Goal: Task Accomplishment & Management: Use online tool/utility

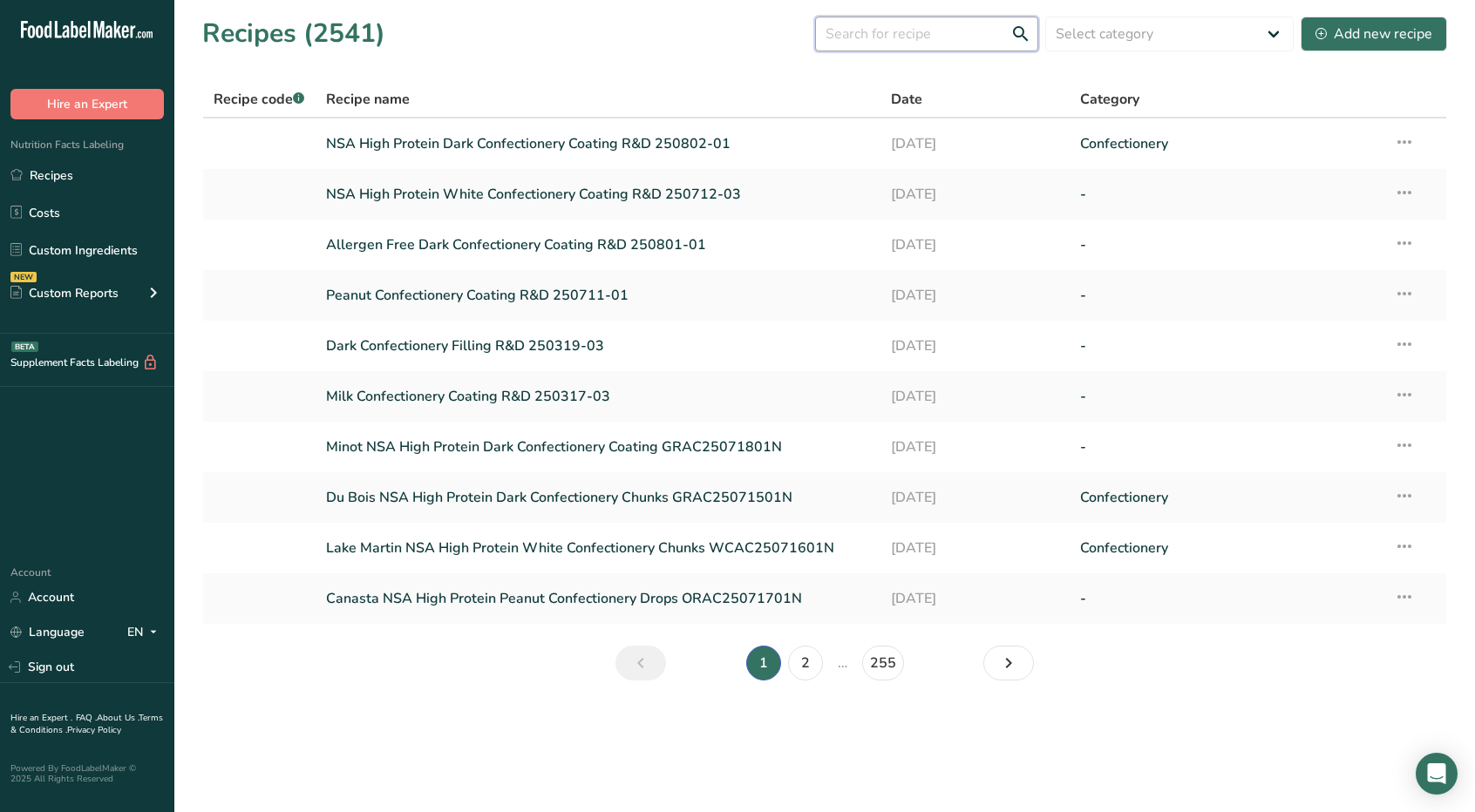
click at [968, 24] on input "text" at bounding box center [926, 34] width 223 height 35
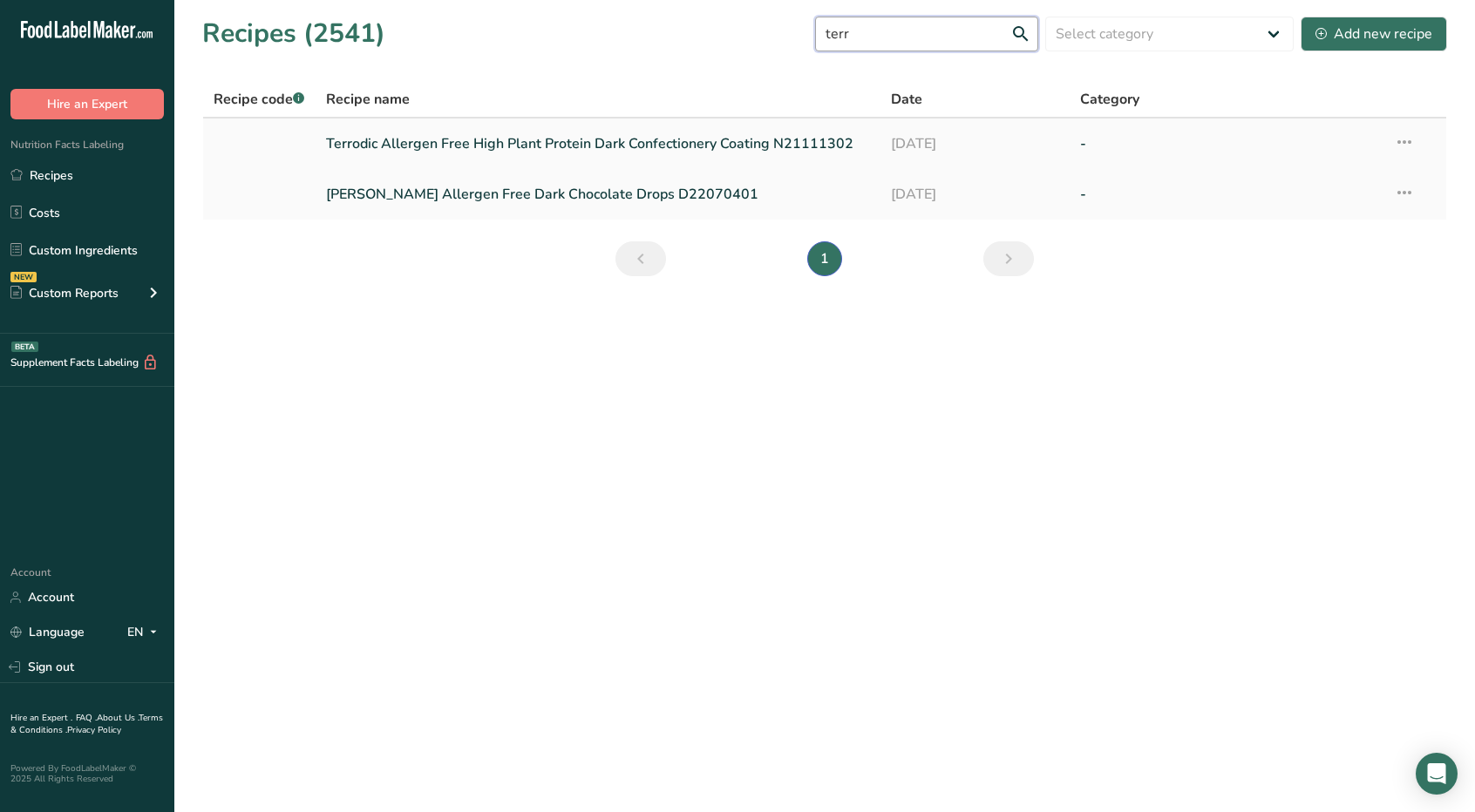
type input "terr"
click at [1406, 137] on icon at bounding box center [1404, 142] width 21 height 31
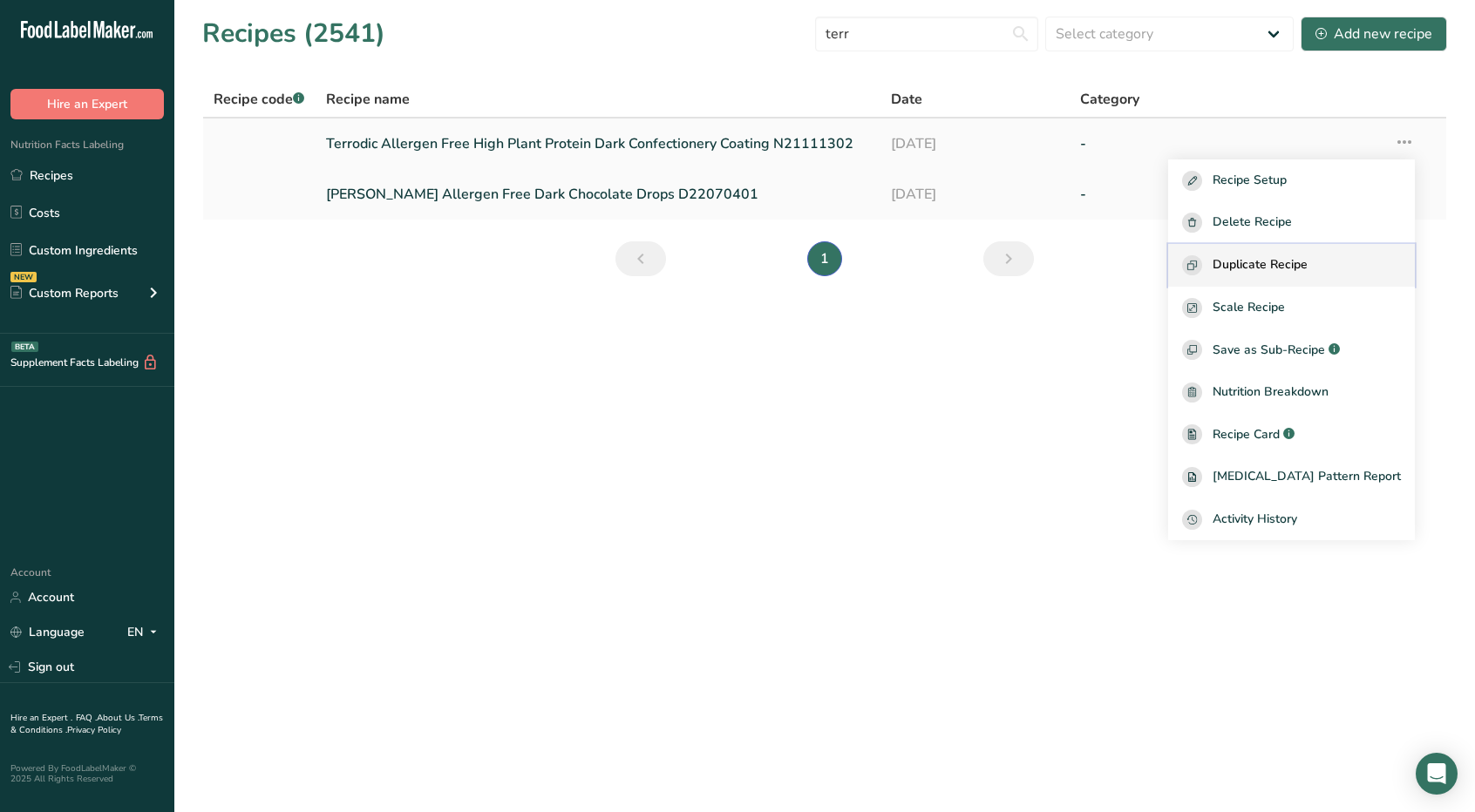
click at [1302, 255] on span "Duplicate Recipe" at bounding box center [1260, 265] width 95 height 20
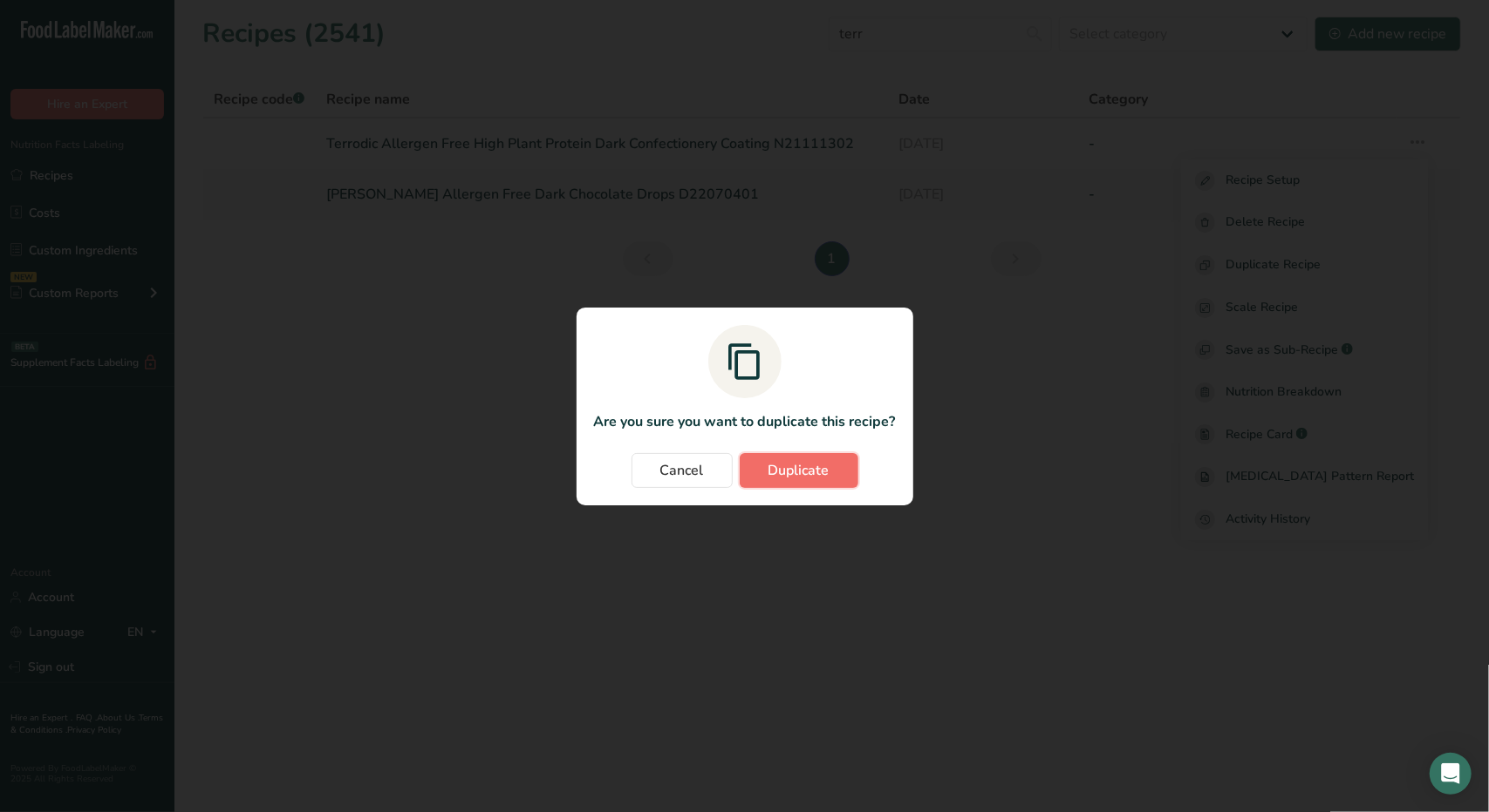
click at [835, 461] on button "Duplicate" at bounding box center [799, 470] width 119 height 35
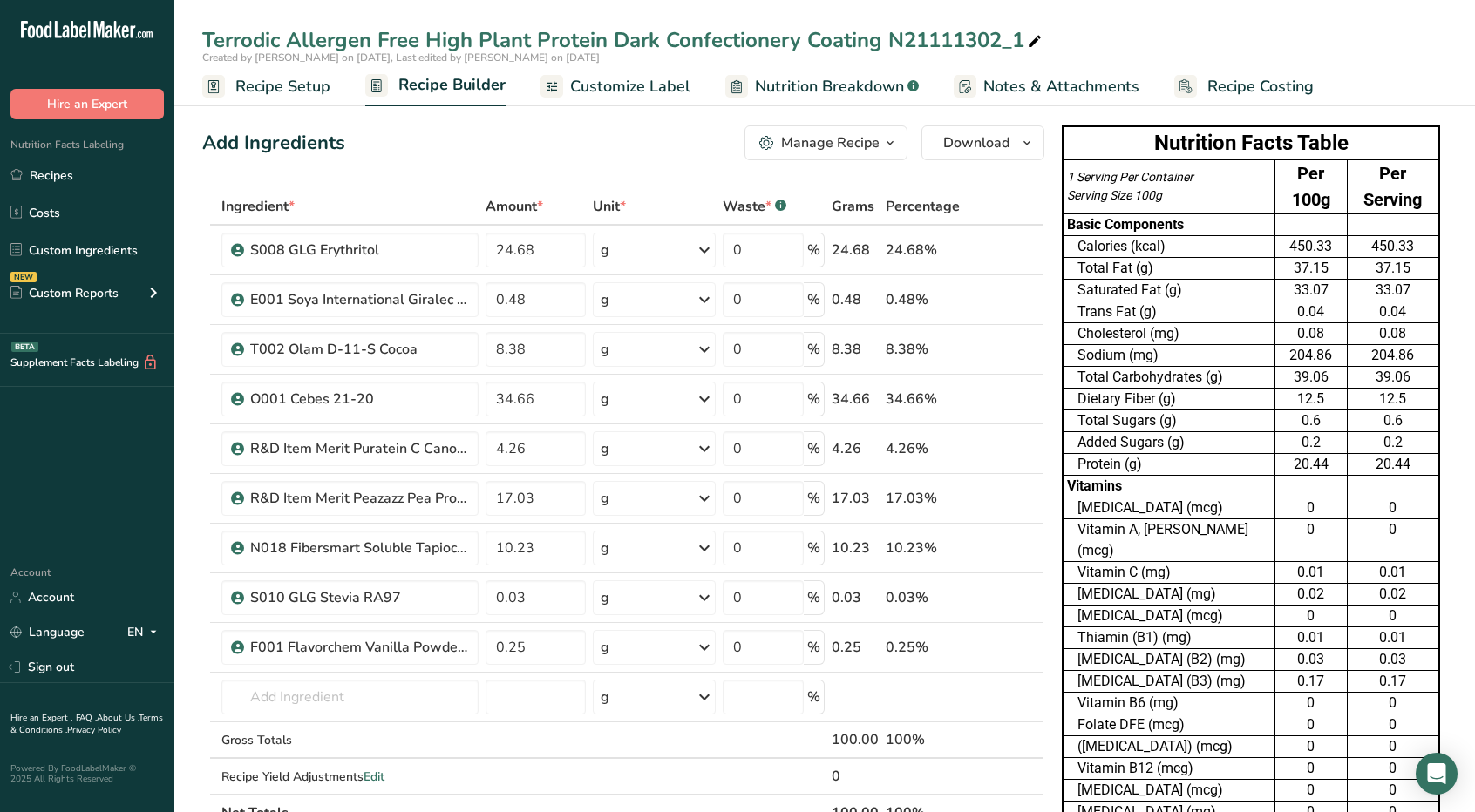
click at [1042, 36] on icon at bounding box center [1034, 42] width 16 height 25
drag, startPoint x: 894, startPoint y: 35, endPoint x: 1487, endPoint y: 2, distance: 593.9
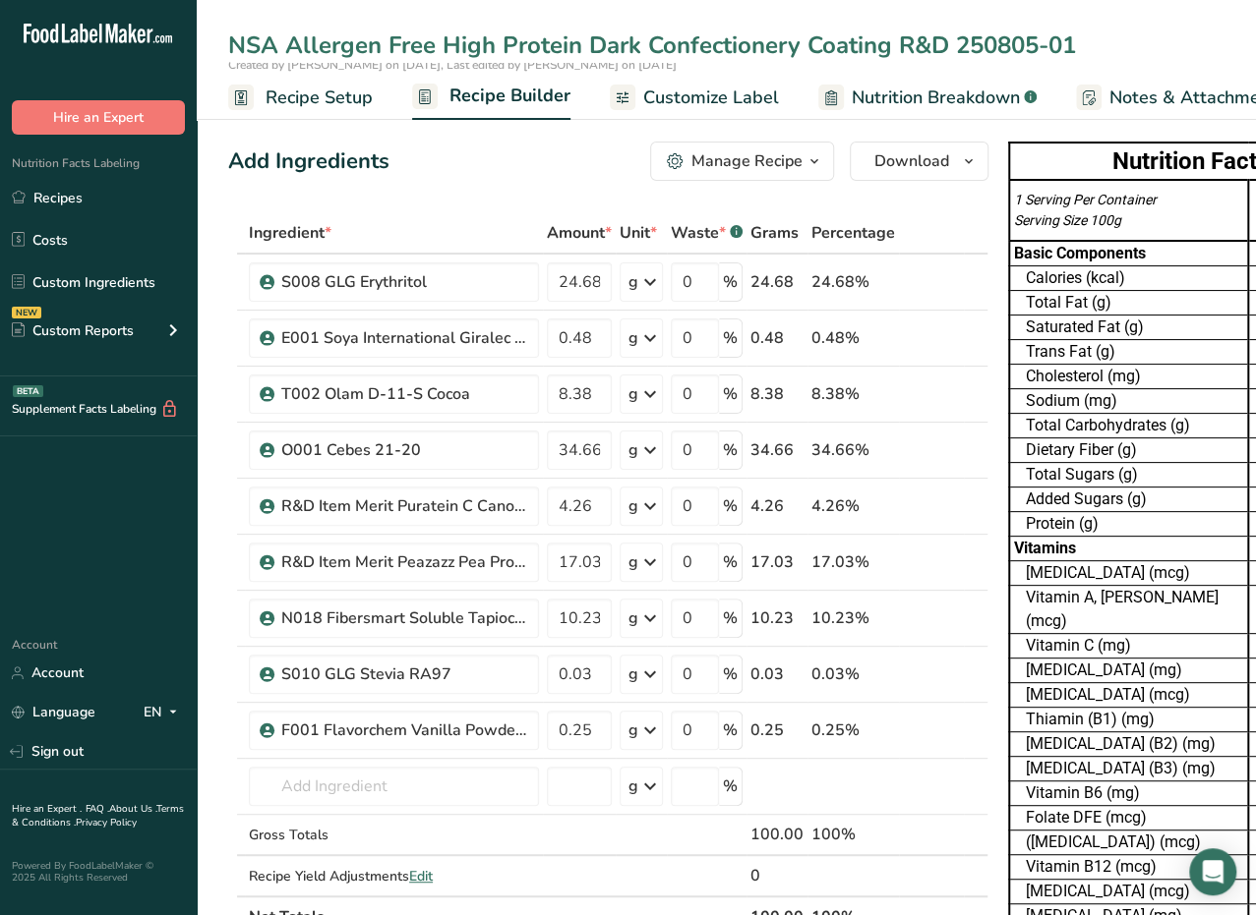
type input "NSA Allergen Free High Protein Dark Confectionery Coating R&D 250805-01"
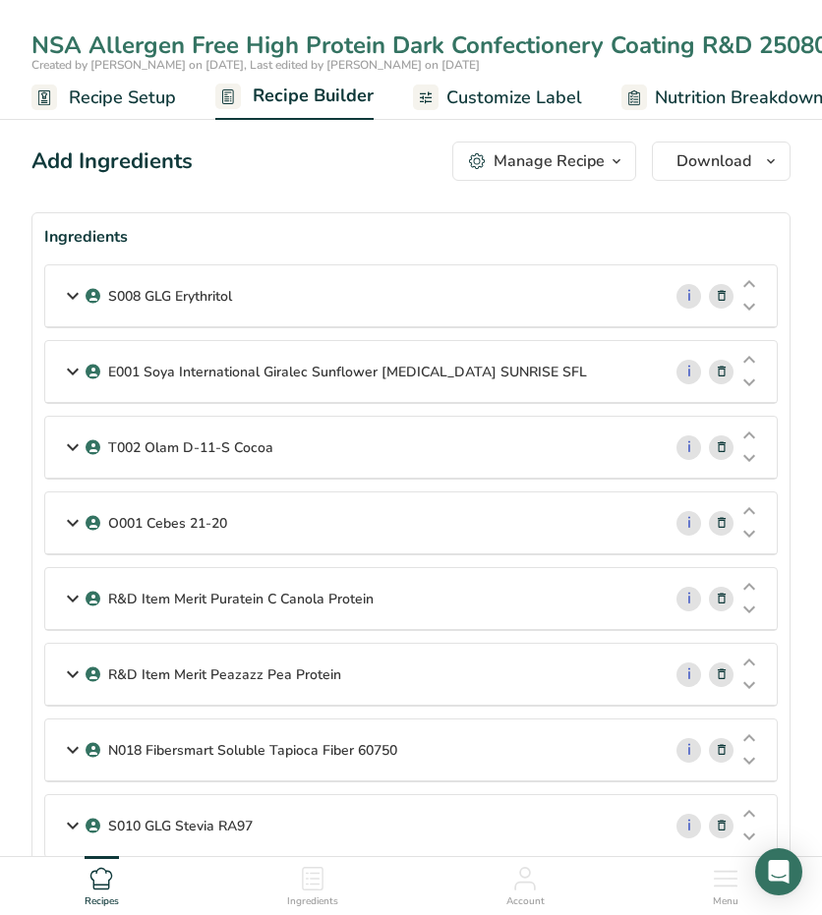
click at [718, 294] on icon at bounding box center [722, 296] width 14 height 21
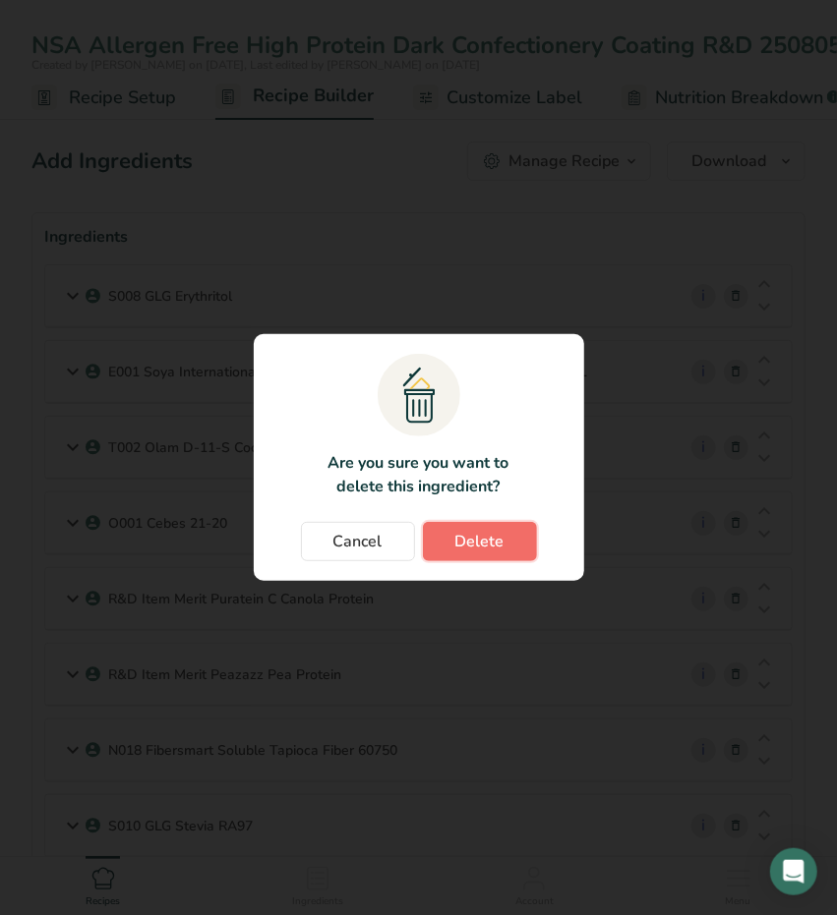
click at [446, 532] on button "Delete" at bounding box center [480, 541] width 114 height 39
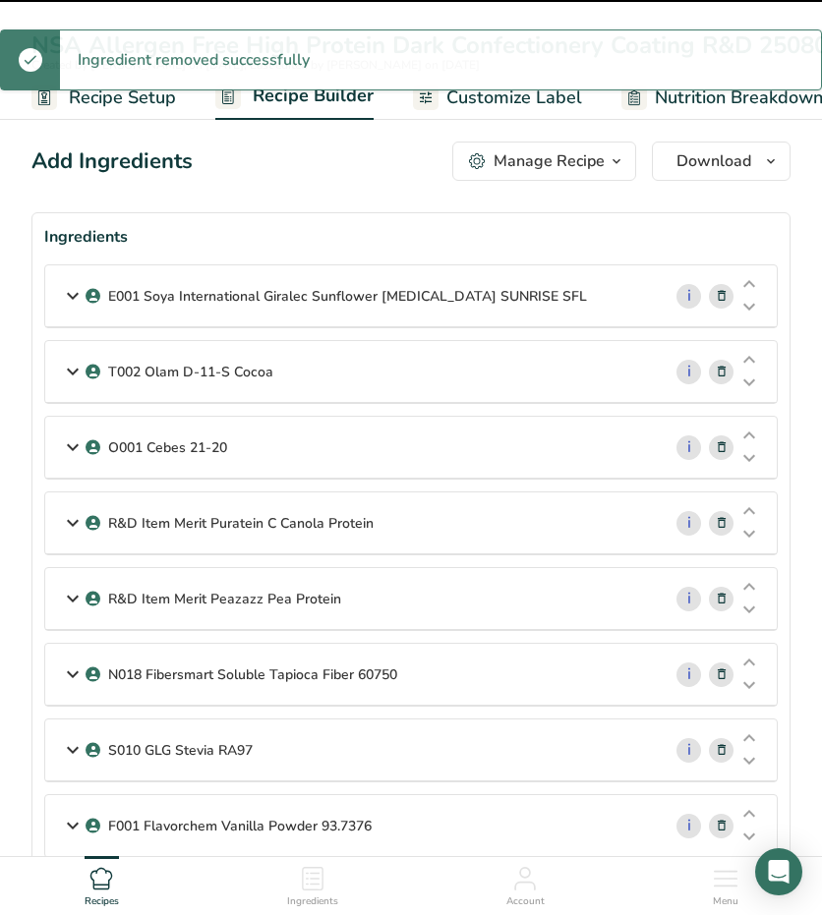
click at [64, 297] on icon at bounding box center [73, 295] width 24 height 35
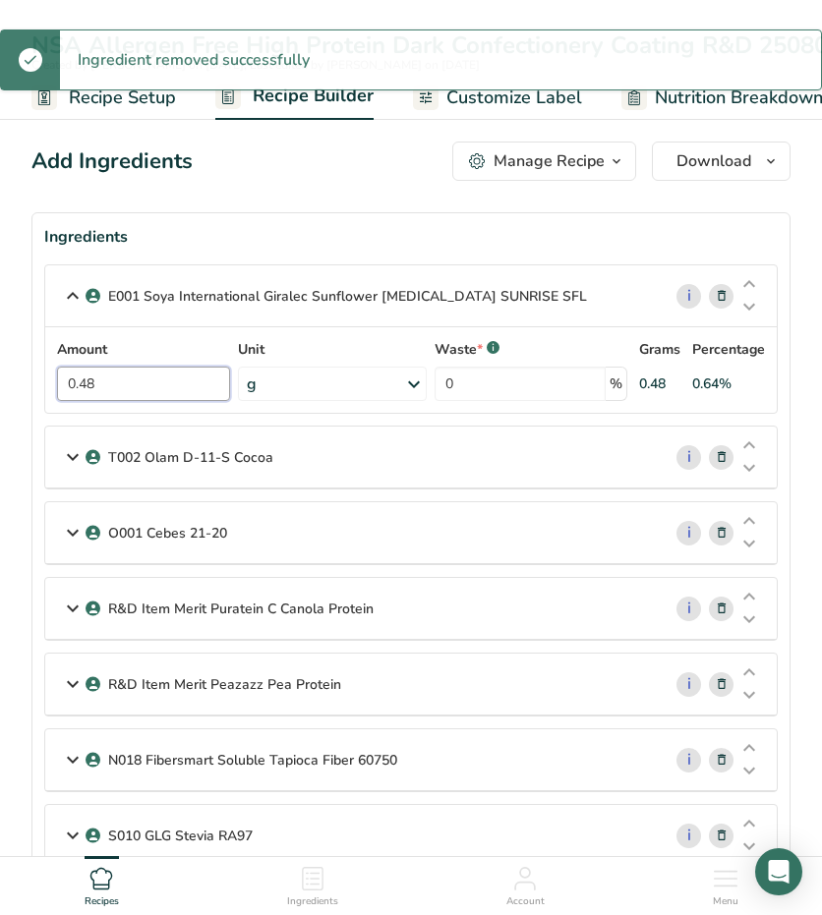
click at [142, 382] on input "0.48" at bounding box center [143, 384] width 173 height 34
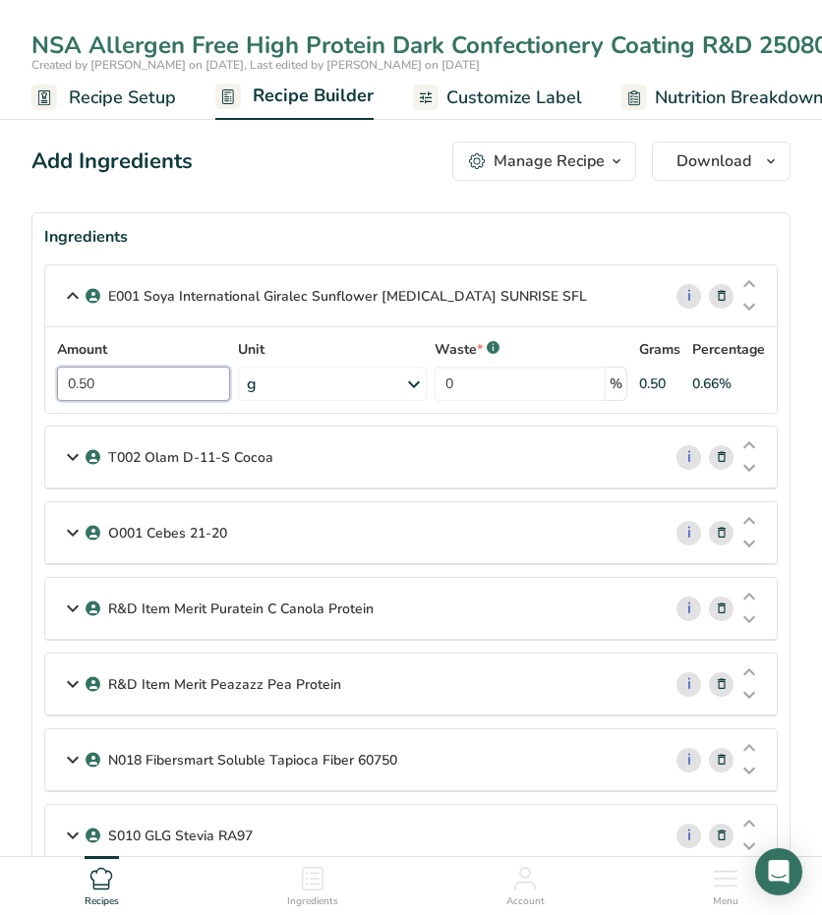
type input "0.50"
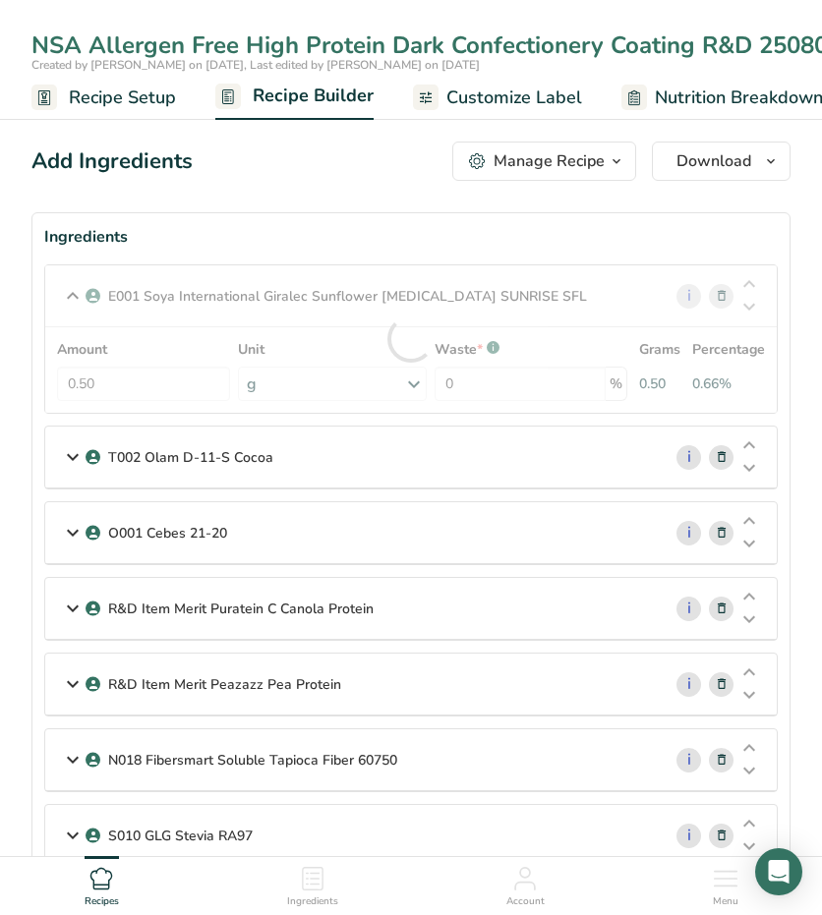
click at [75, 445] on icon at bounding box center [73, 457] width 24 height 35
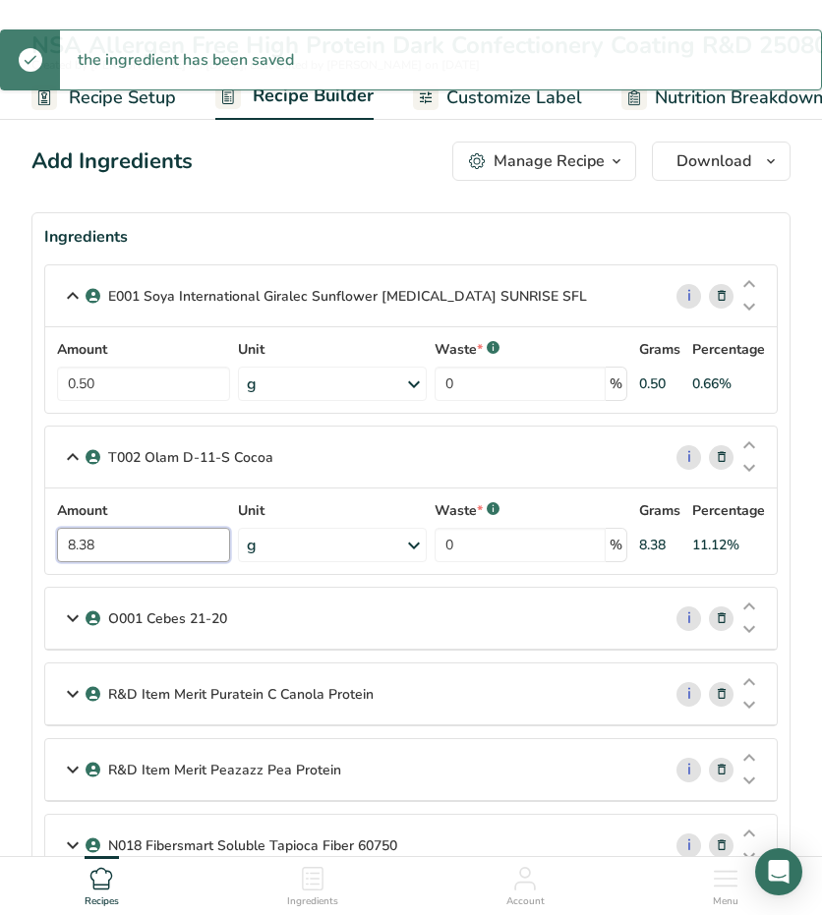
drag, startPoint x: 116, startPoint y: 540, endPoint x: 42, endPoint y: 533, distance: 74.1
click at [42, 533] on section "Ingredients E001 Soya International Giralec Sunflower [MEDICAL_DATA] SUNRISE SF…" at bounding box center [410, 658] width 759 height 893
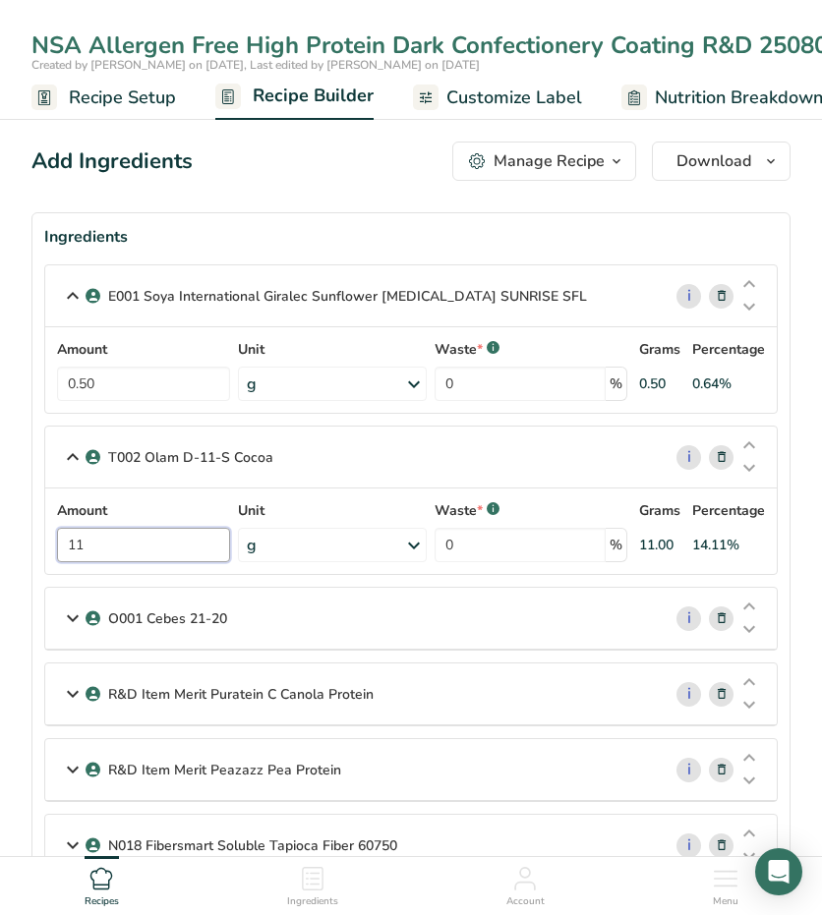
type input "11"
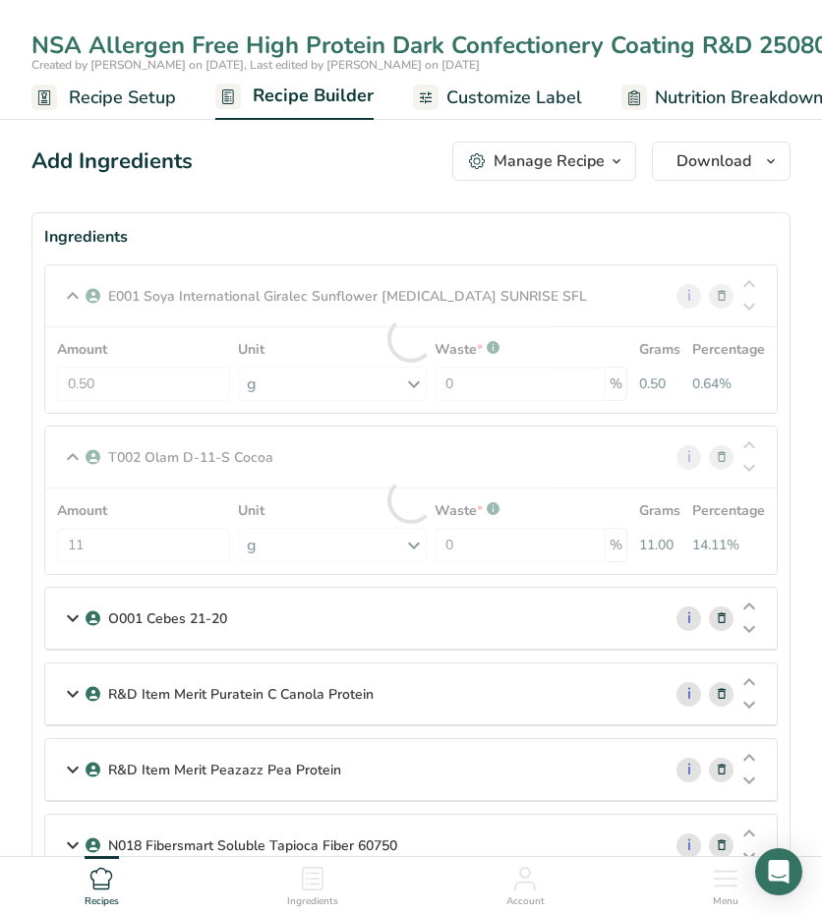
click at [73, 625] on icon at bounding box center [73, 618] width 24 height 35
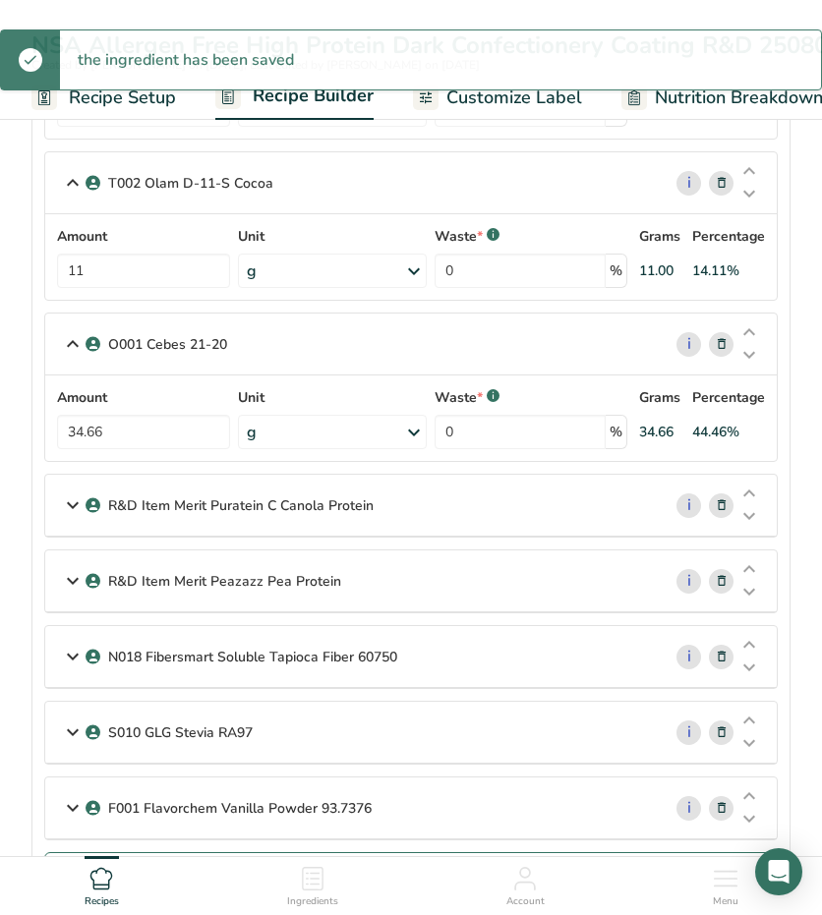
scroll to position [295, 0]
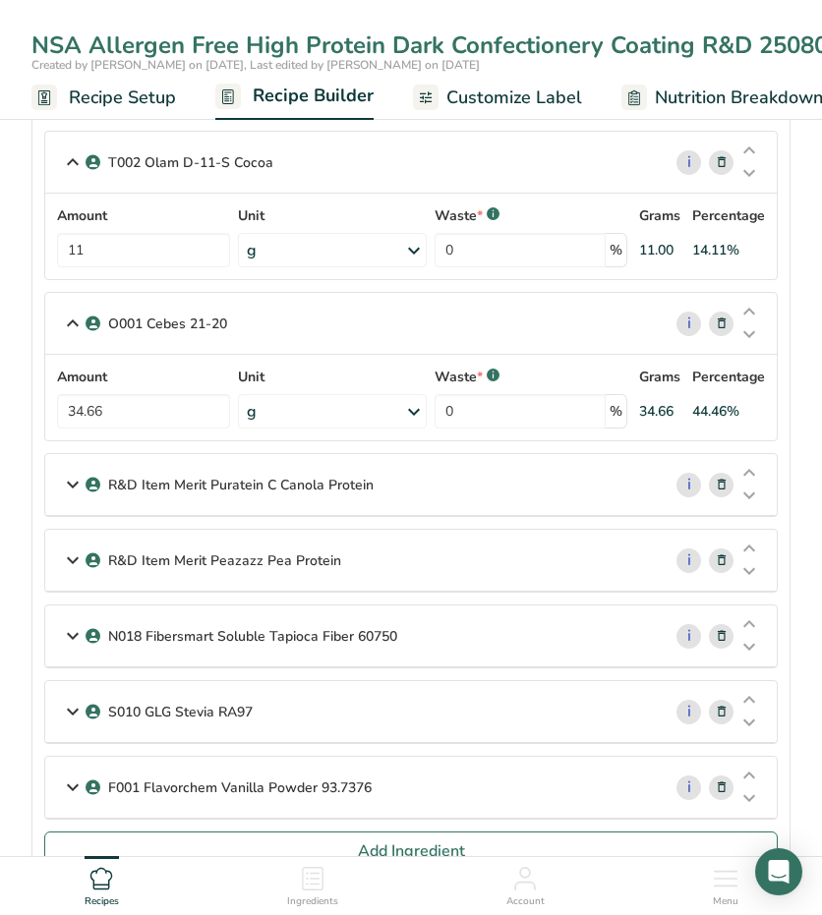
click at [71, 628] on icon at bounding box center [73, 636] width 24 height 35
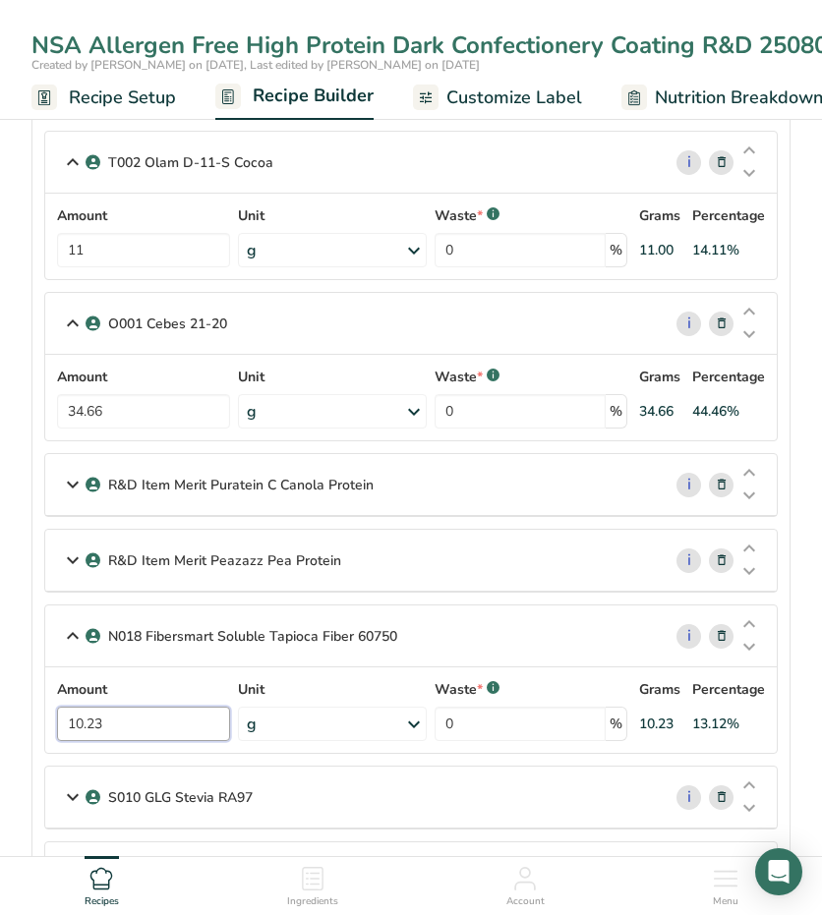
drag, startPoint x: 116, startPoint y: 711, endPoint x: -36, endPoint y: 691, distance: 153.7
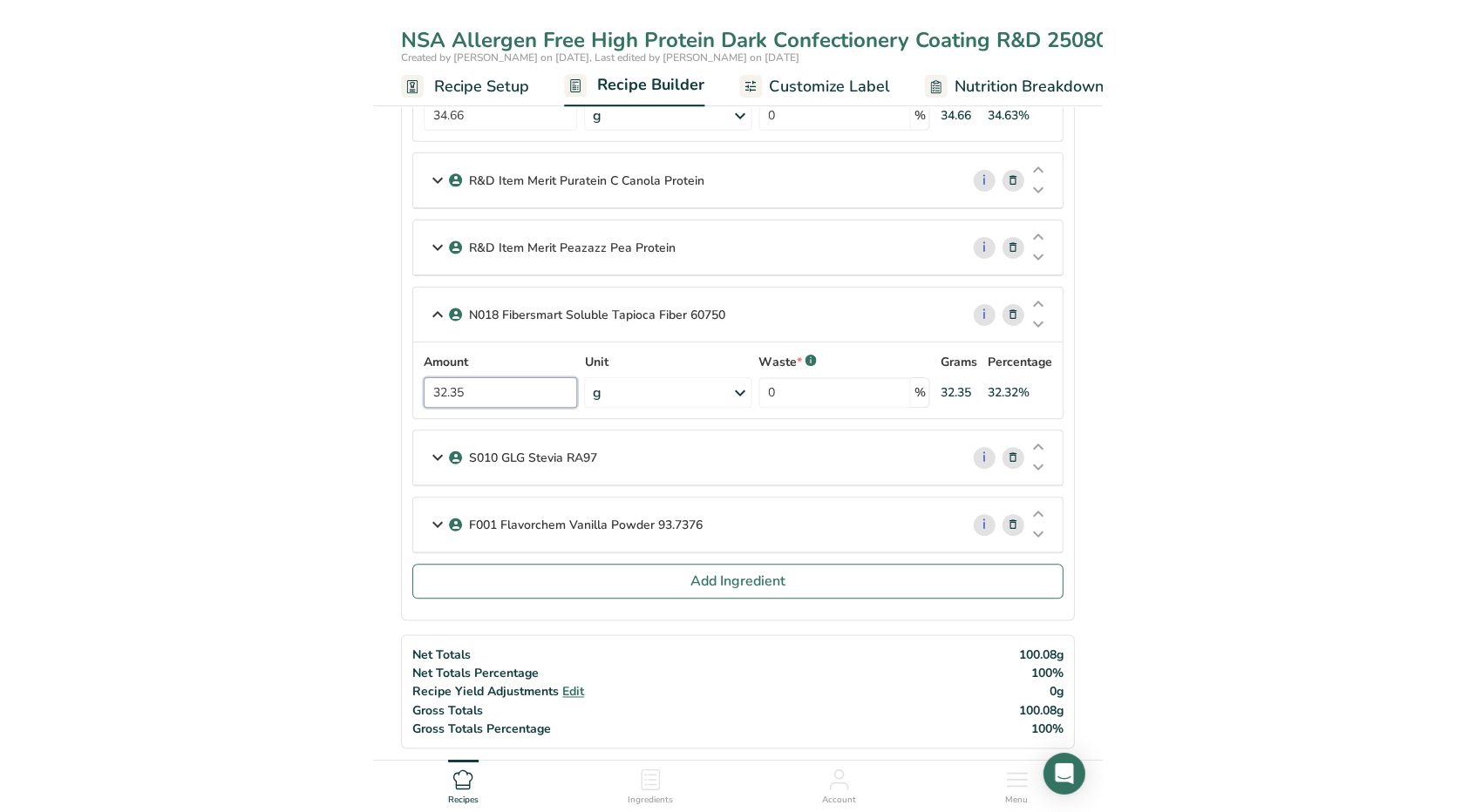
scroll to position [523, 0]
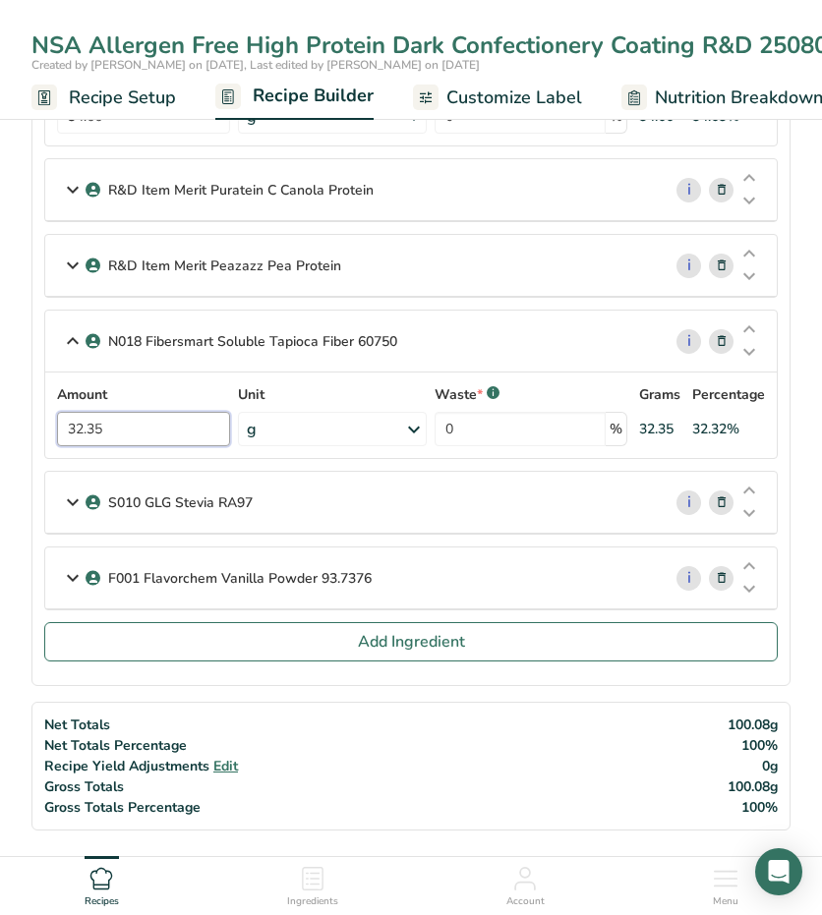
type input "32.35"
click at [721, 499] on icon at bounding box center [722, 503] width 14 height 21
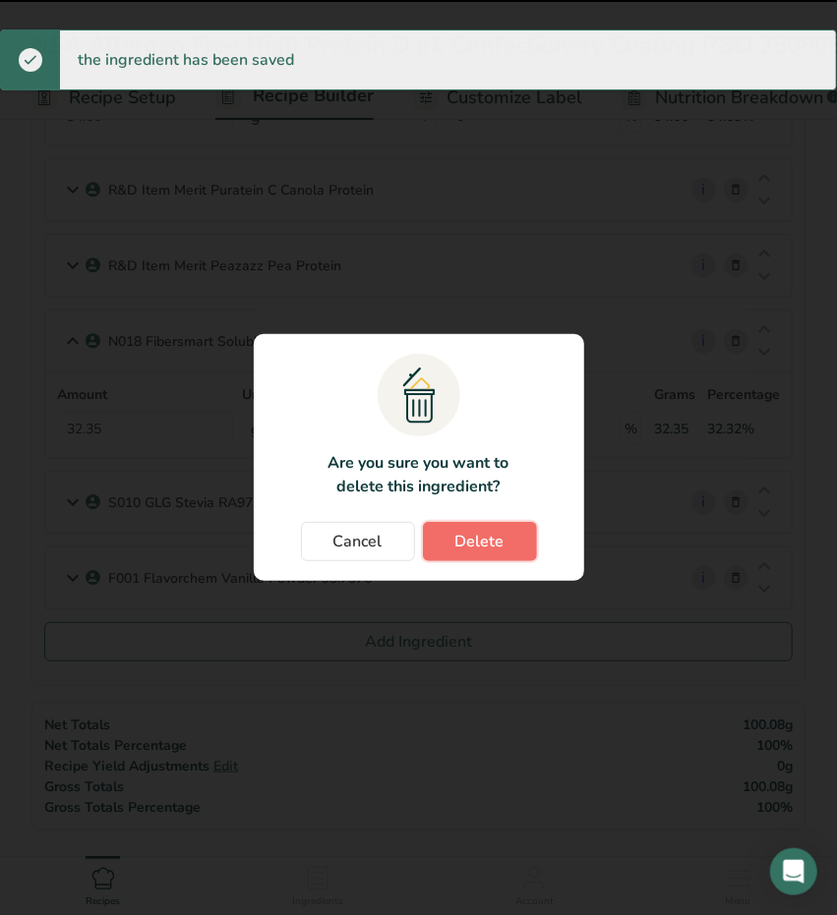
click at [485, 546] on span "Delete" at bounding box center [479, 542] width 49 height 24
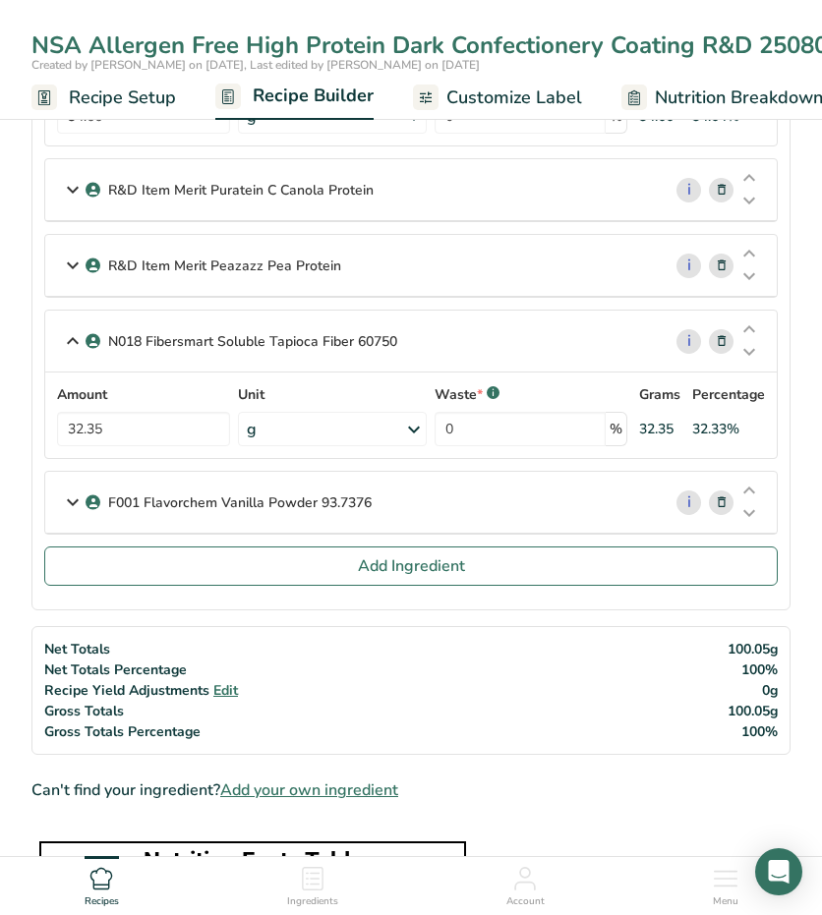
click at [730, 491] on span at bounding box center [722, 503] width 24 height 24
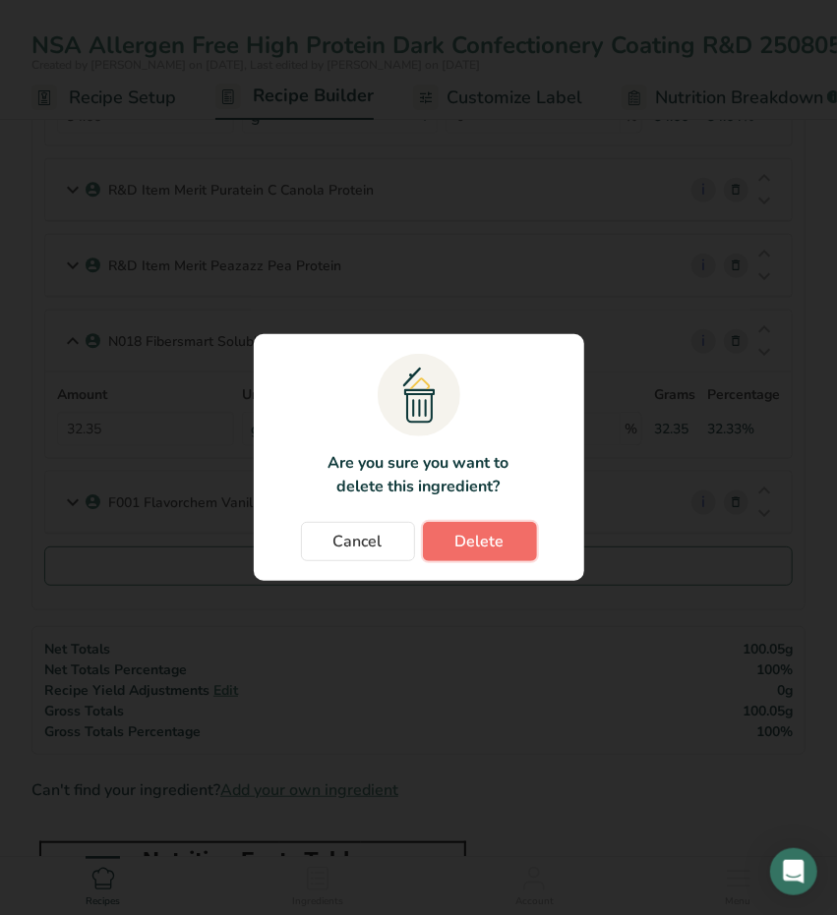
click at [469, 538] on span "Delete" at bounding box center [479, 542] width 49 height 24
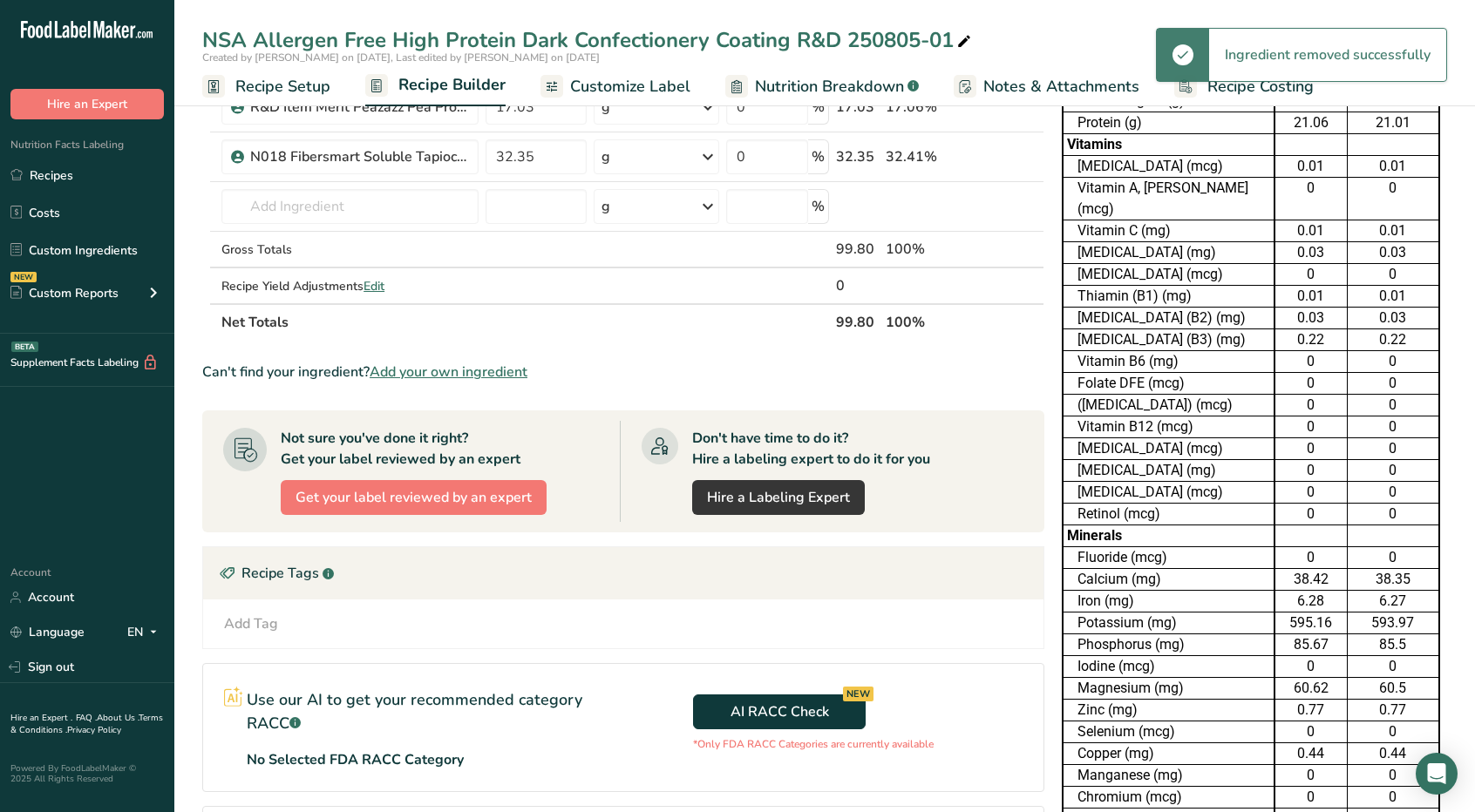
scroll to position [262, 0]
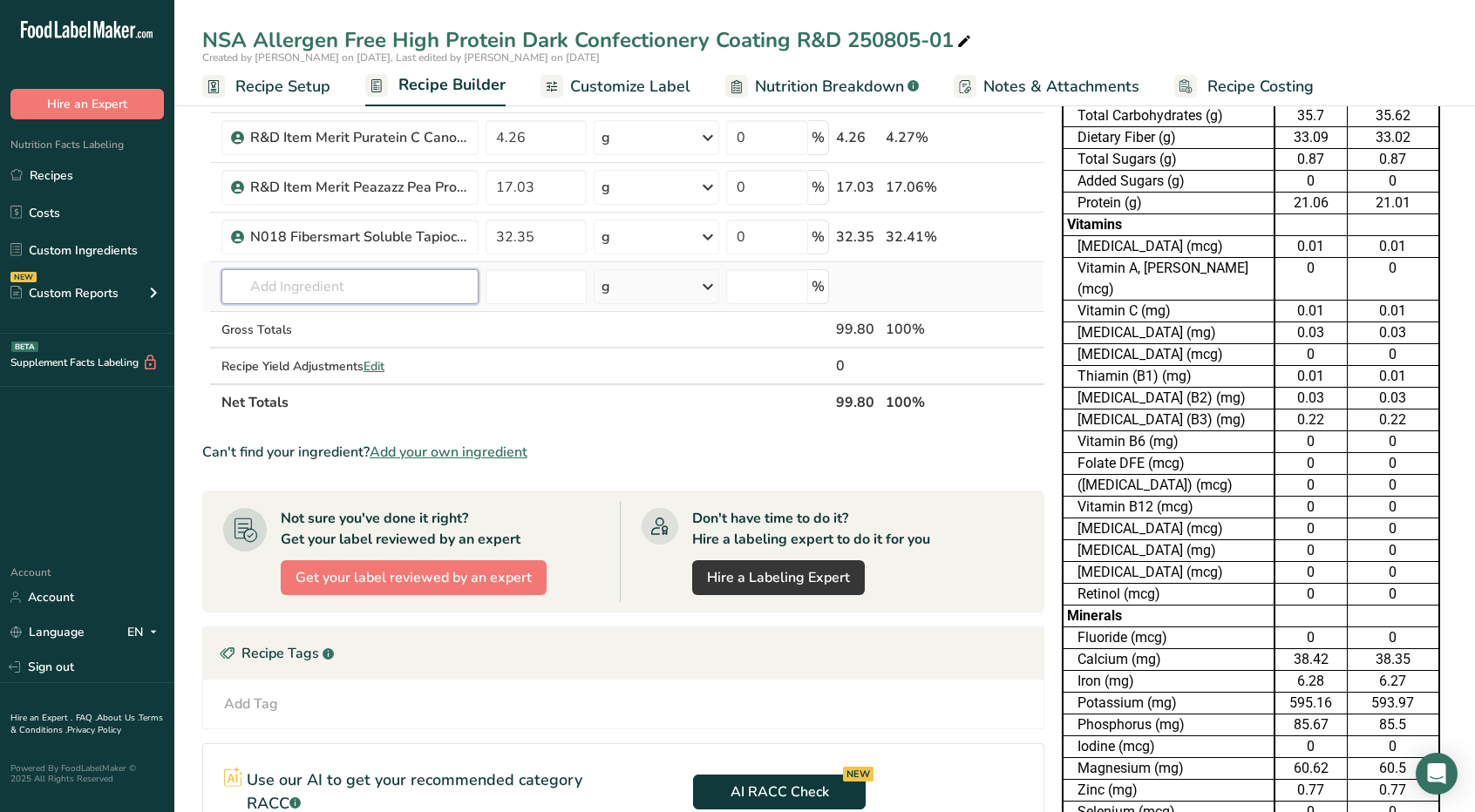
click at [301, 292] on input "text" at bounding box center [350, 286] width 257 height 35
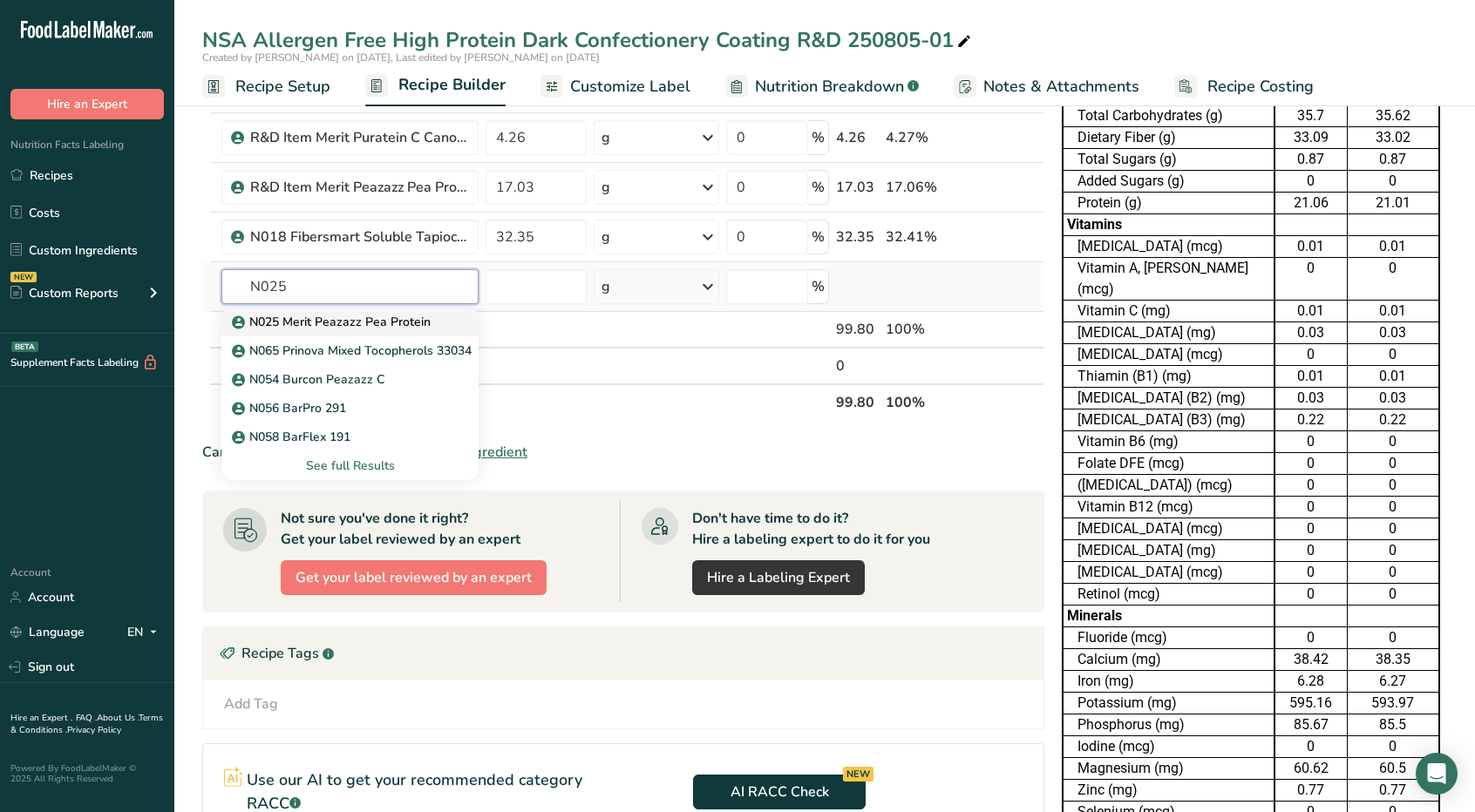
type input "N025"
click at [335, 322] on p "N025 Merit Peazazz Pea Protein" at bounding box center [333, 322] width 195 height 19
type input "N025 Merit Peazazz Pea Protein"
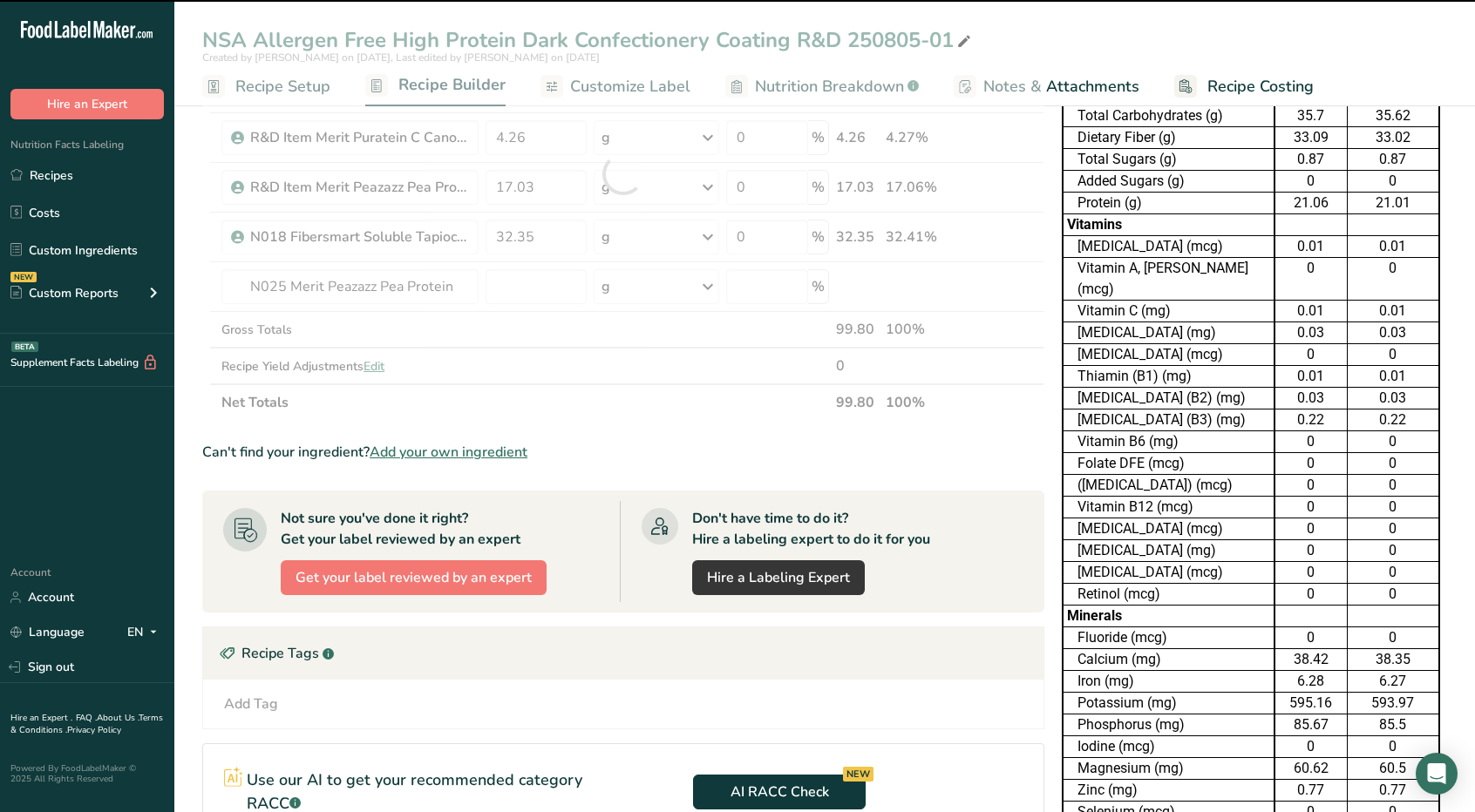
type input "0"
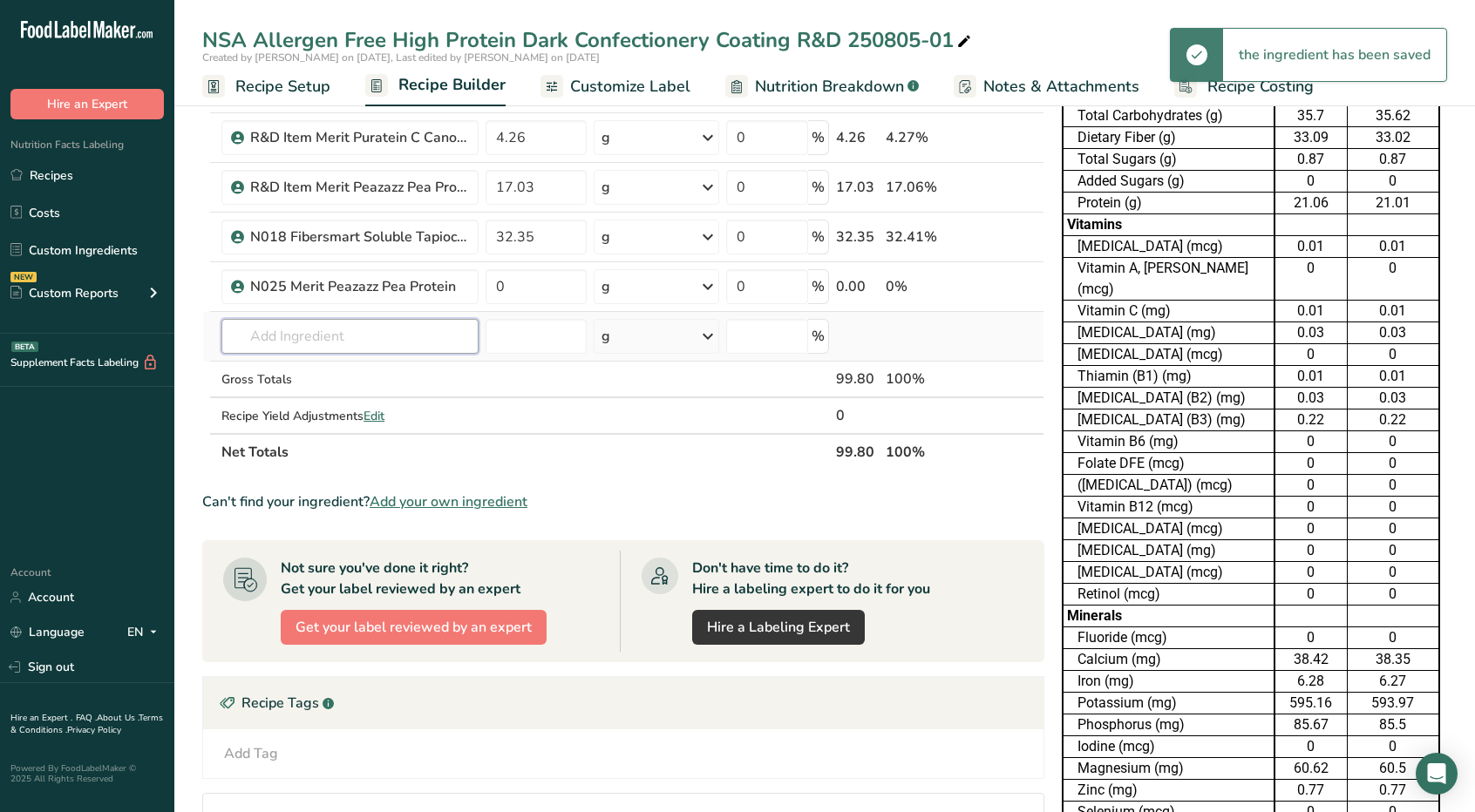
click at [319, 331] on input "text" at bounding box center [350, 336] width 257 height 35
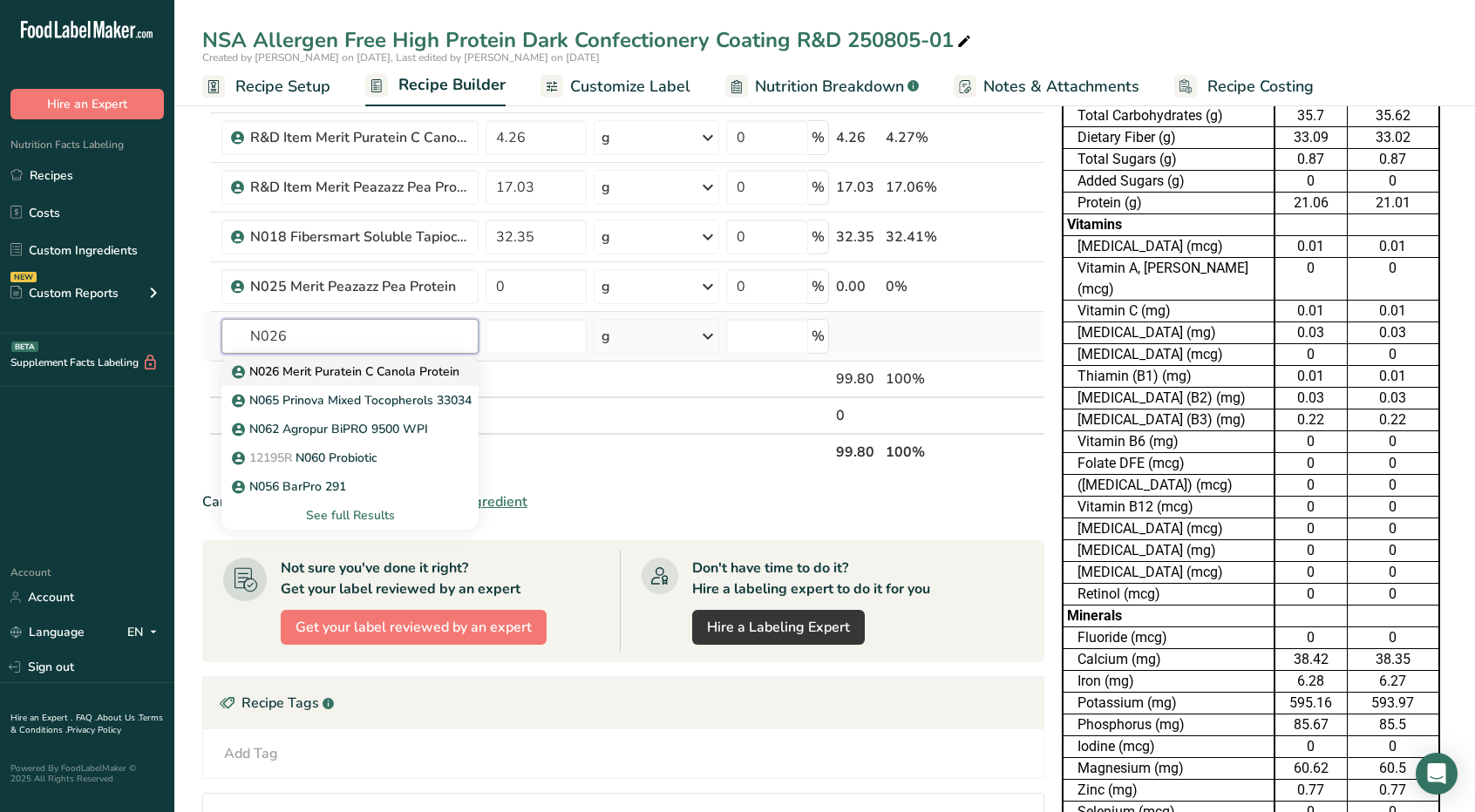
type input "N026"
click at [335, 363] on p "N026 Merit Puratein C Canola Protein" at bounding box center [347, 371] width 224 height 19
type input "N026 Merit Puratein C Canola Protein"
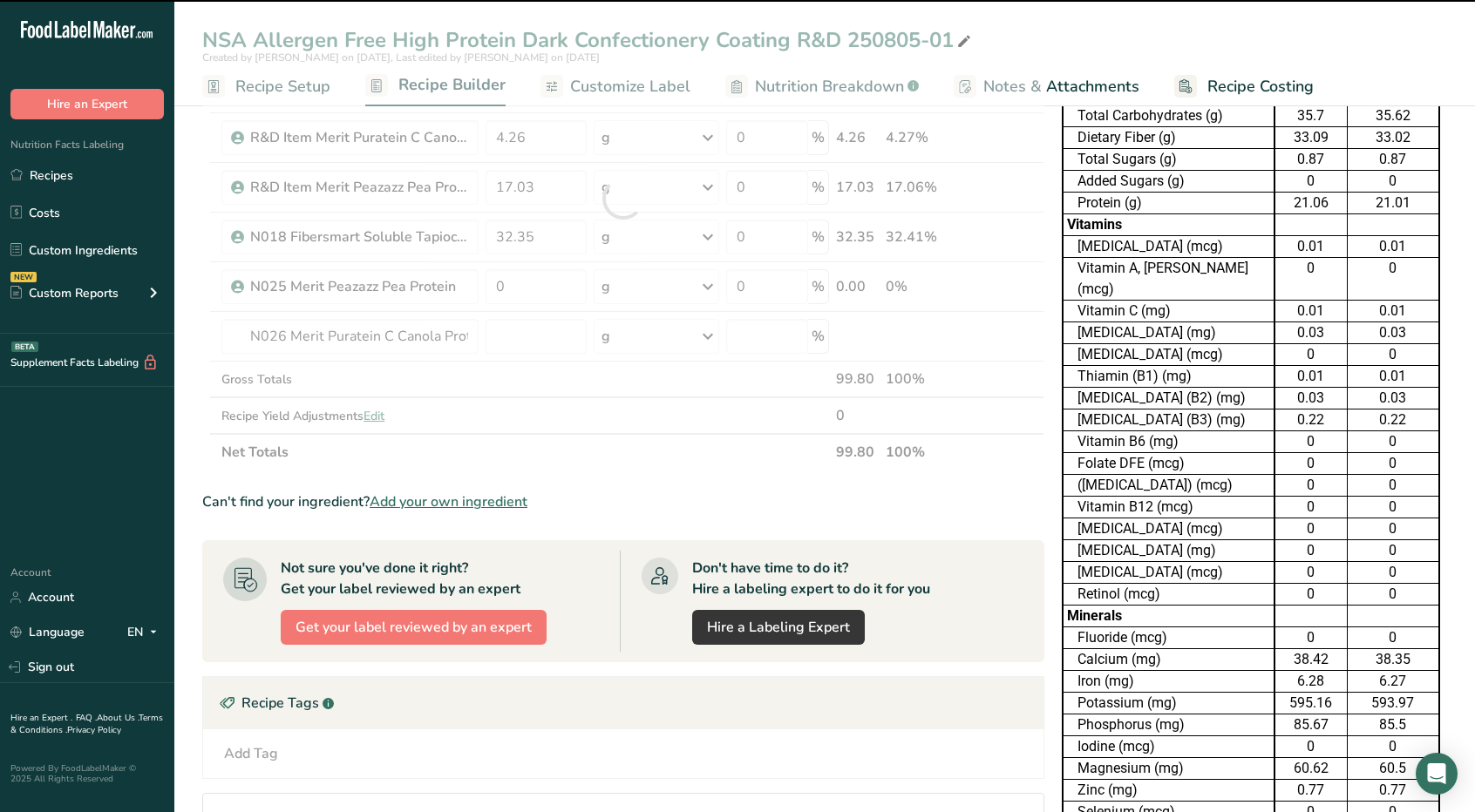
type input "0"
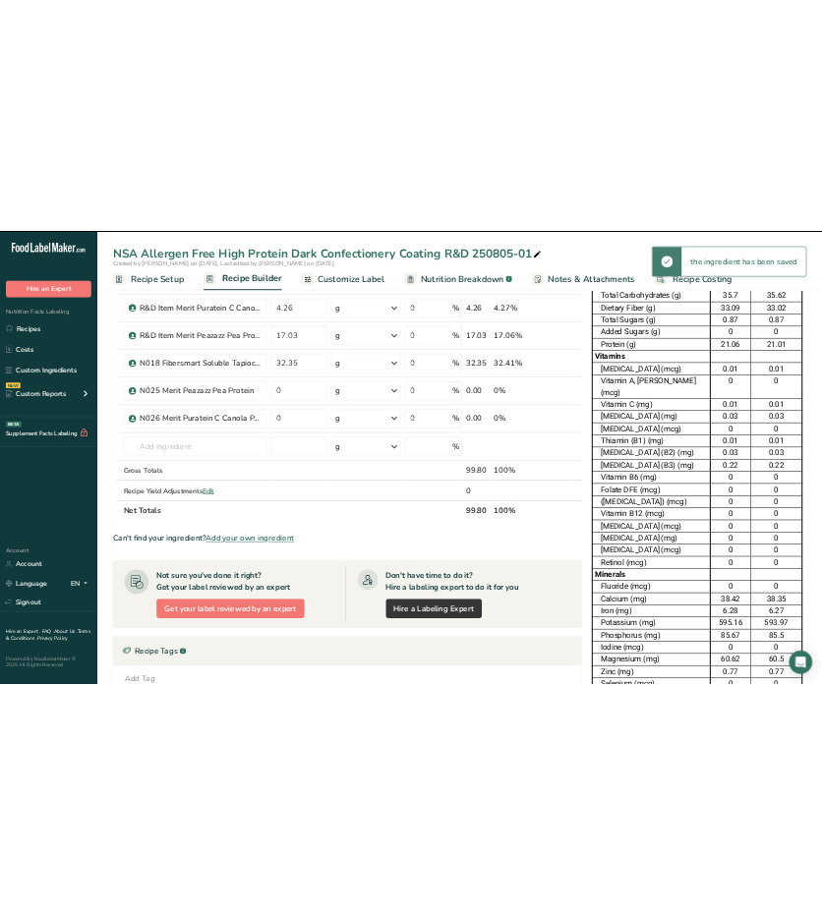
scroll to position [0, 0]
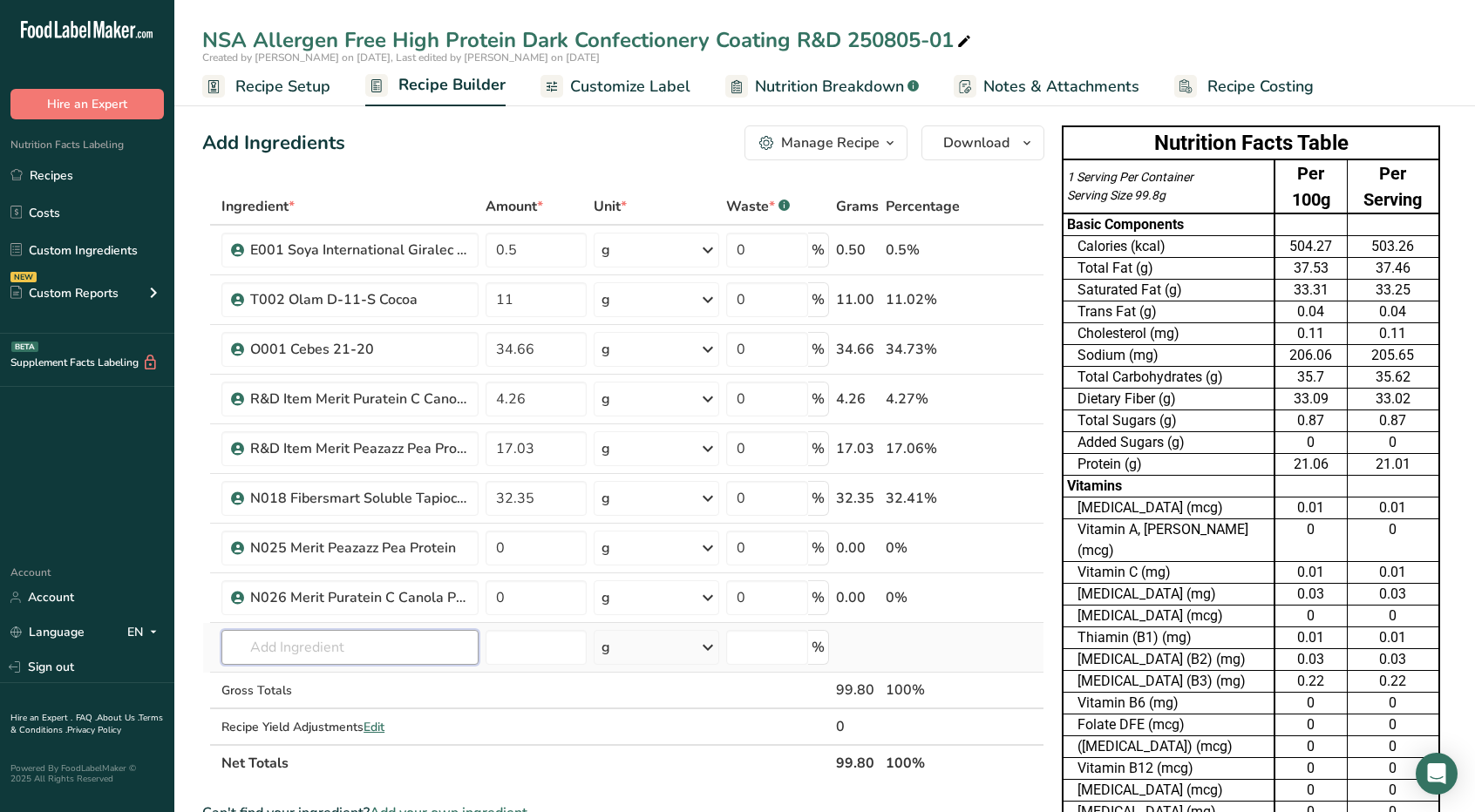
click at [466, 637] on input "text" at bounding box center [350, 647] width 257 height 35
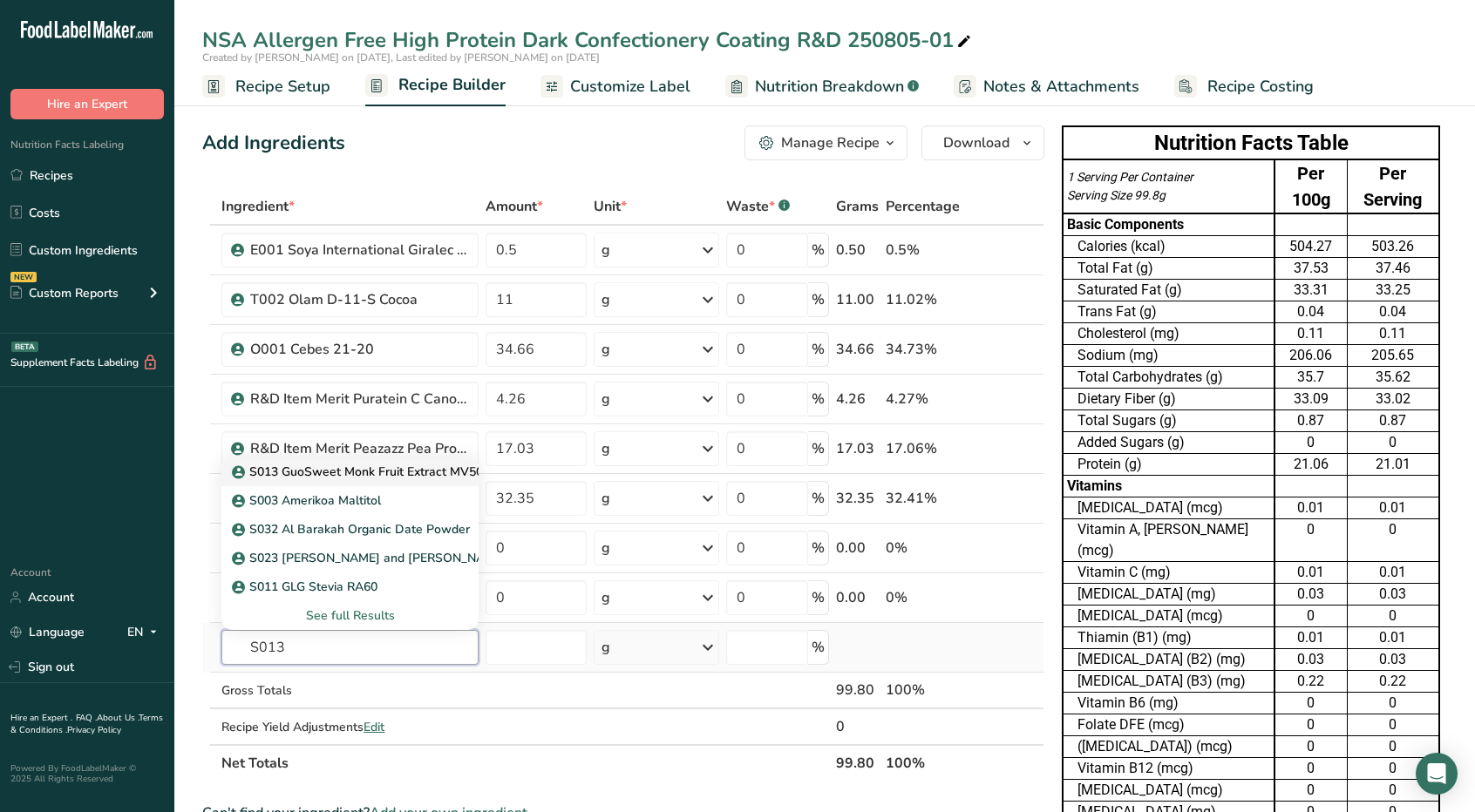
type input "S013"
click at [372, 470] on p "S013 GuoSweet Monk Fruit Extract MV50 AG6506" at bounding box center [384, 472] width 296 height 19
type input "S013 GuoSweet Monk Fruit Extract MV50 AG6506"
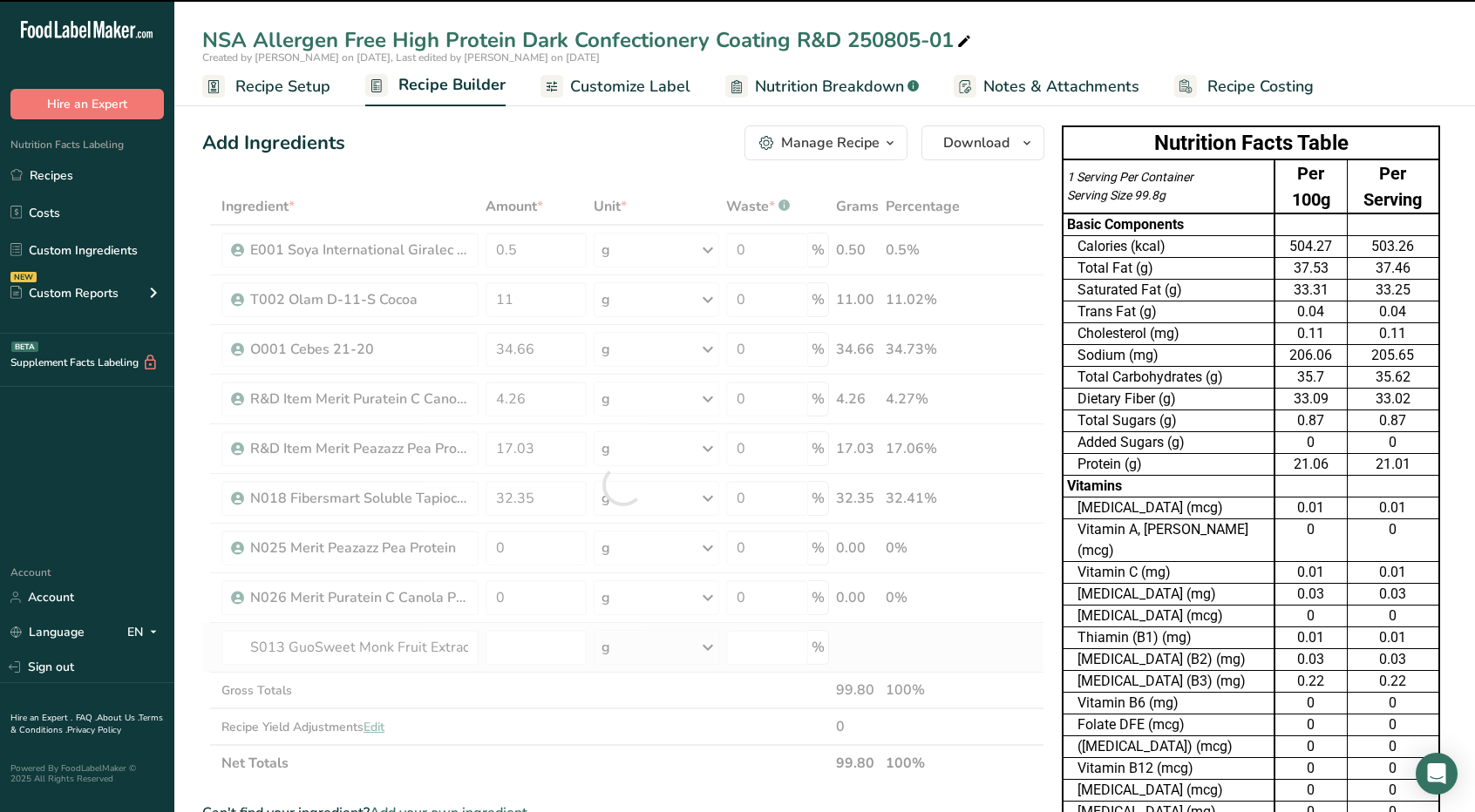
type input "0"
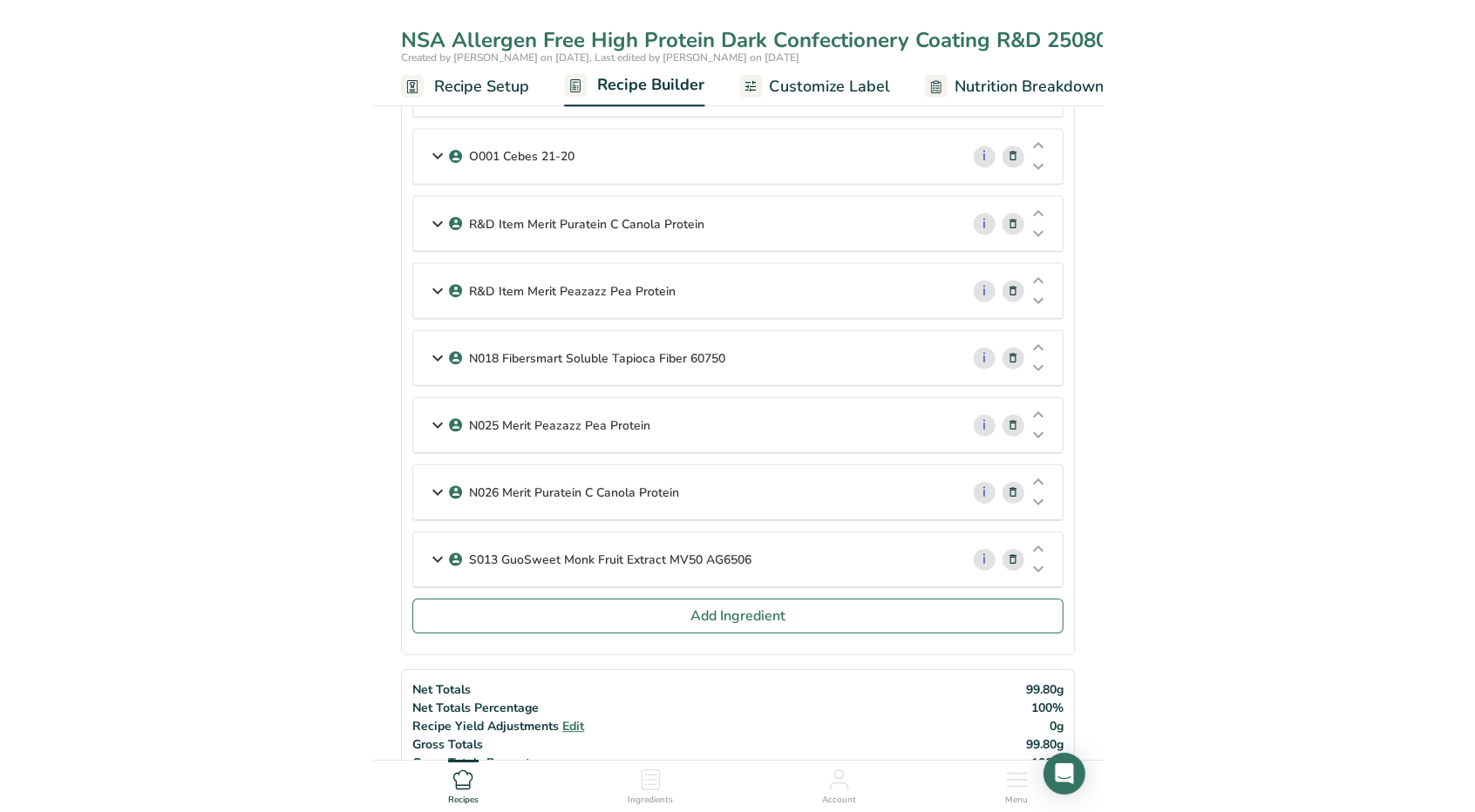
scroll to position [262, 0]
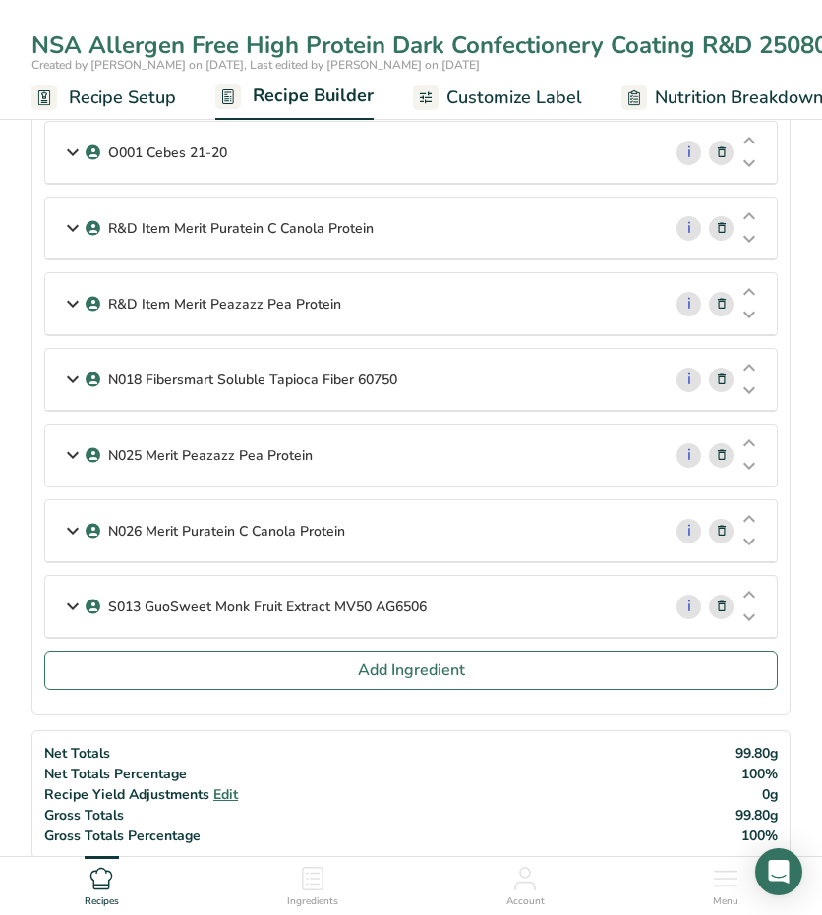
click at [76, 594] on icon at bounding box center [73, 606] width 24 height 35
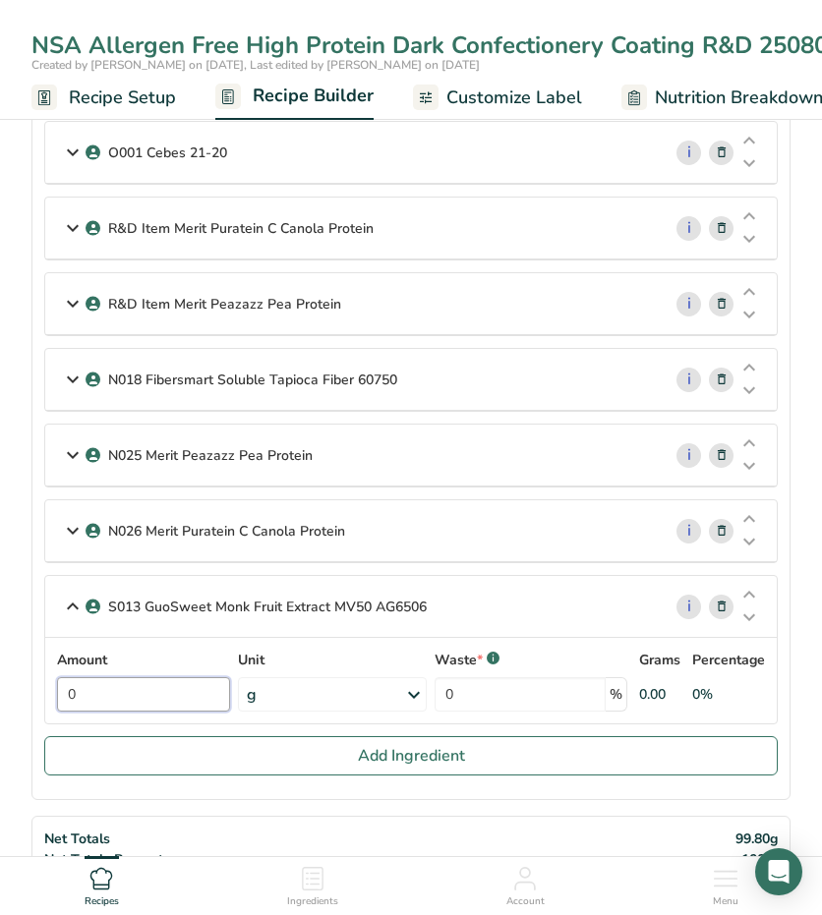
click at [102, 685] on input "0" at bounding box center [143, 695] width 173 height 34
type input "0.15"
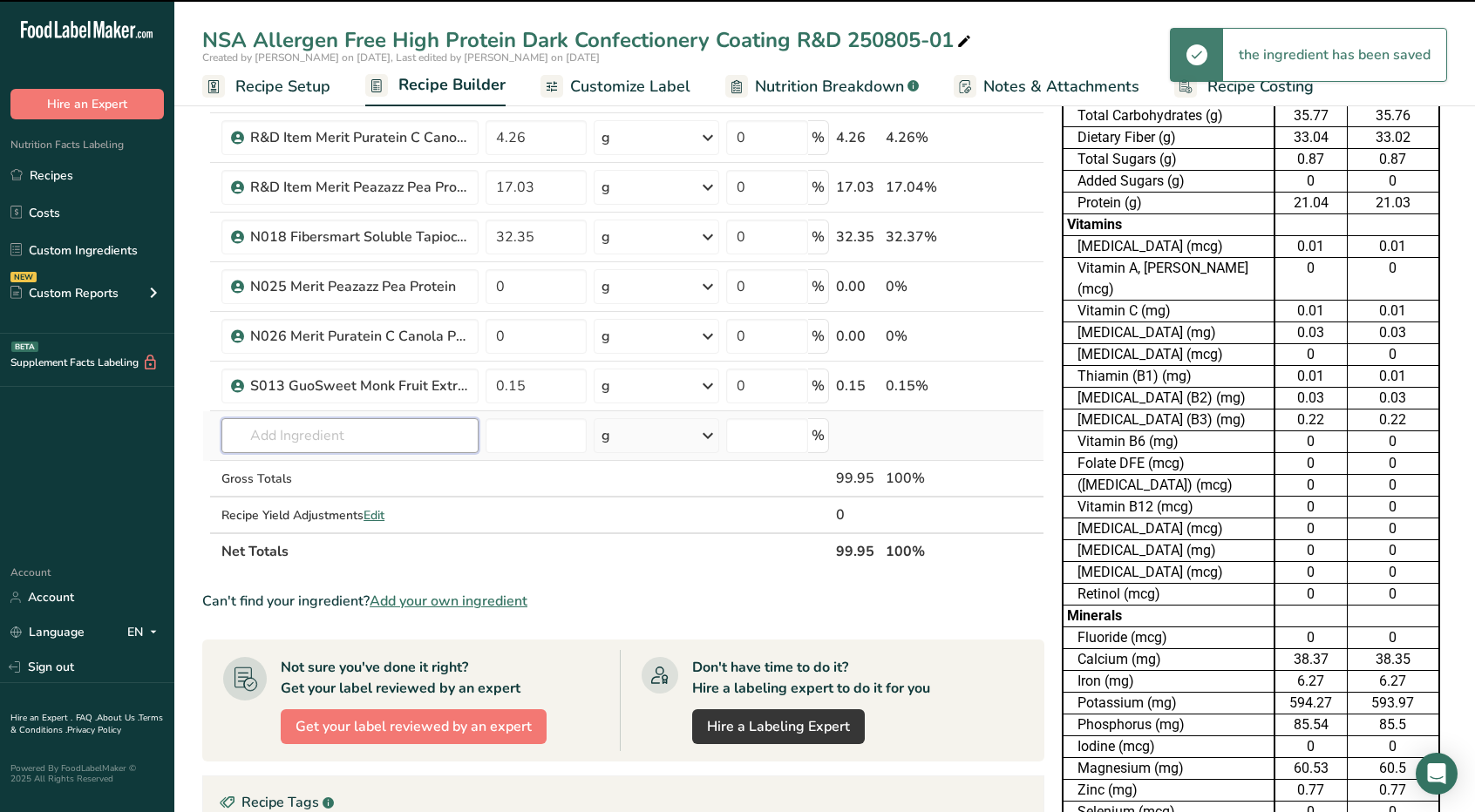
click at [324, 422] on input "text" at bounding box center [350, 435] width 257 height 35
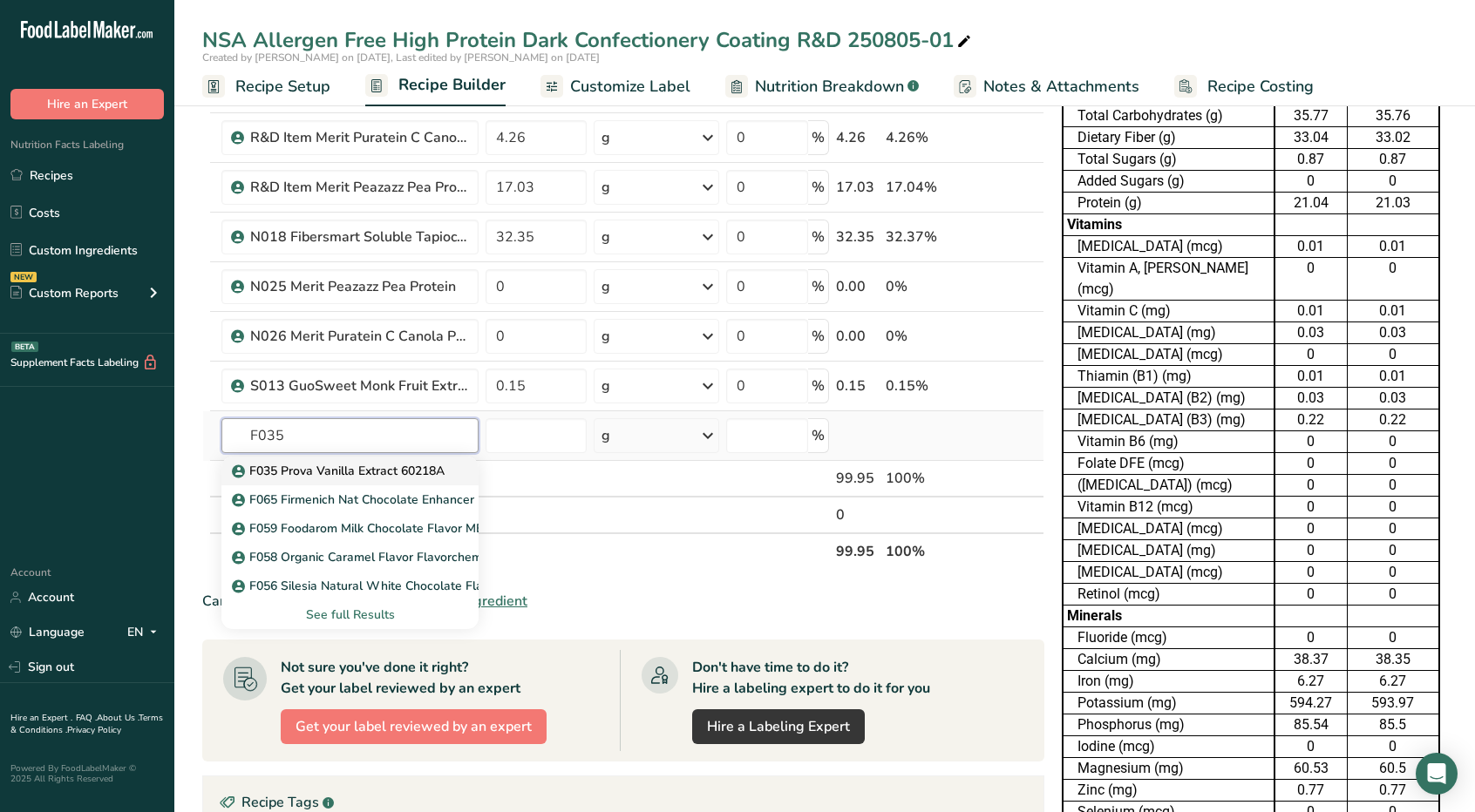
type input "F035"
click at [359, 465] on p "F035 Prova Vanilla Extract 60218A" at bounding box center [340, 471] width 209 height 19
type input "F035 Prova Vanilla Extract 60218A"
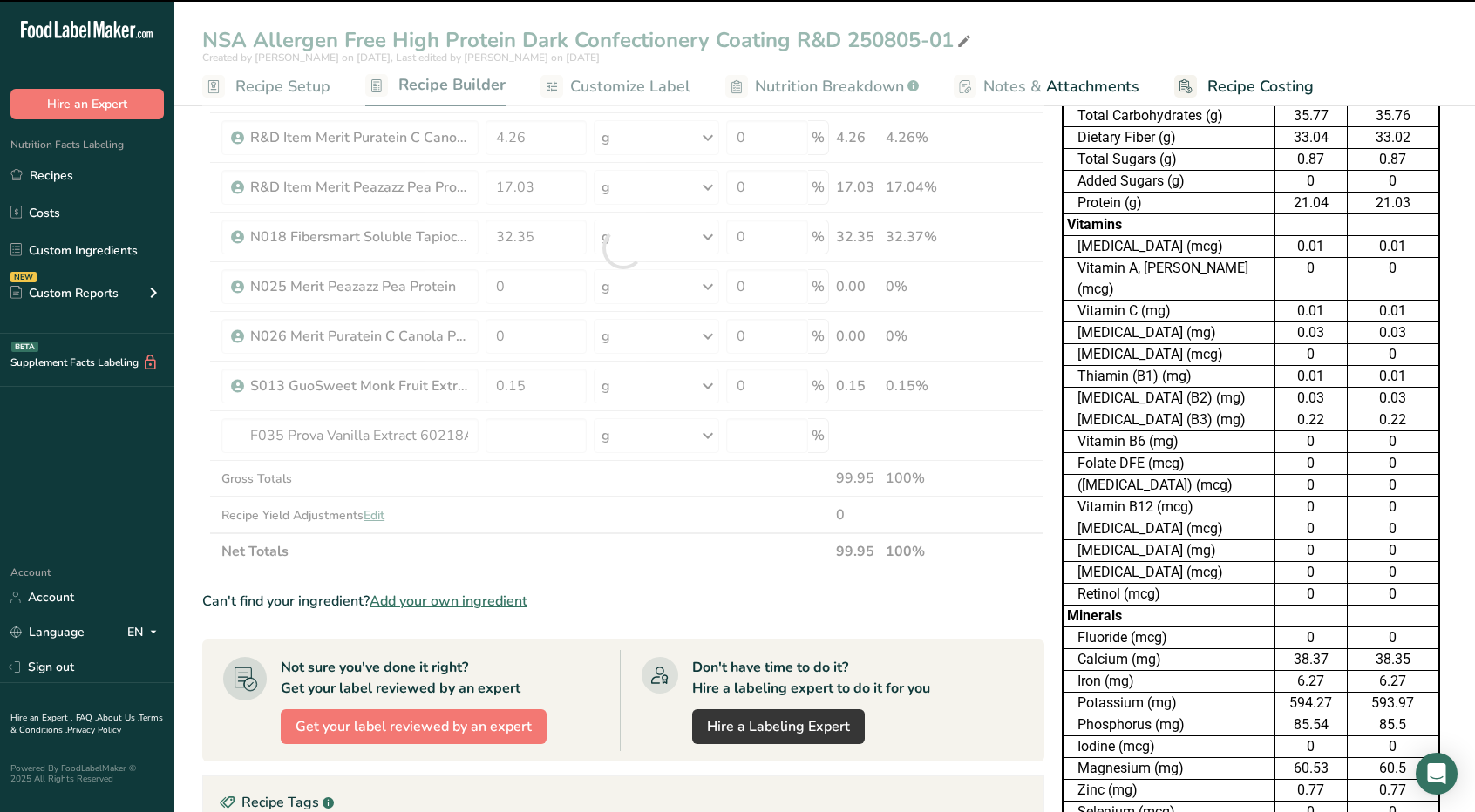
type input "0"
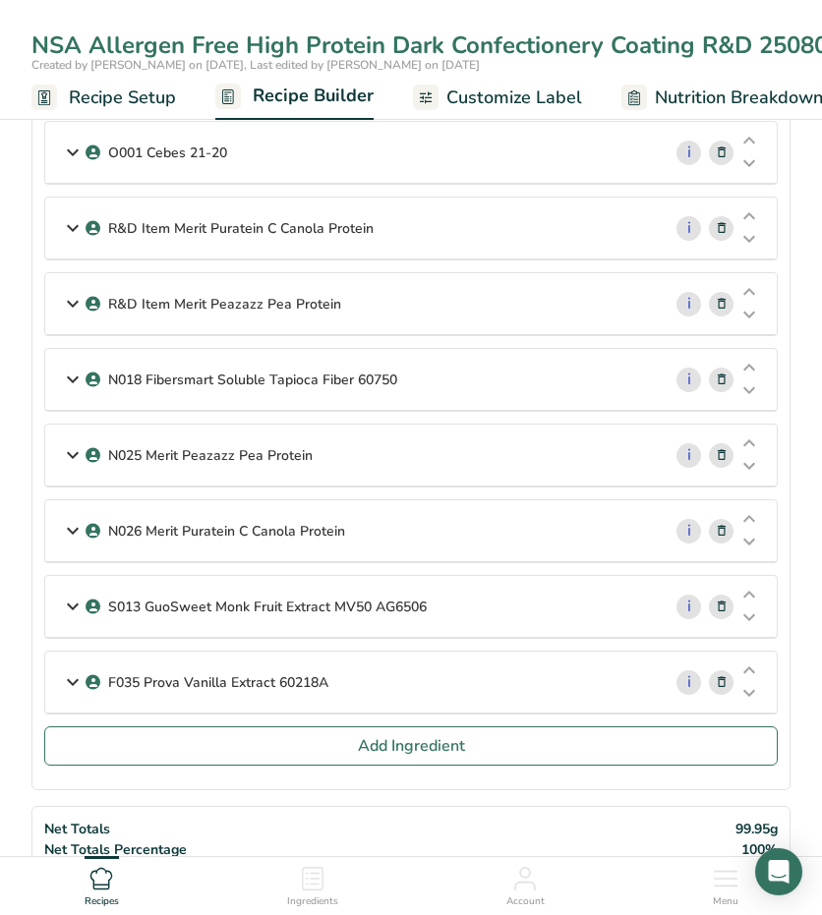
click at [67, 601] on icon at bounding box center [73, 606] width 24 height 35
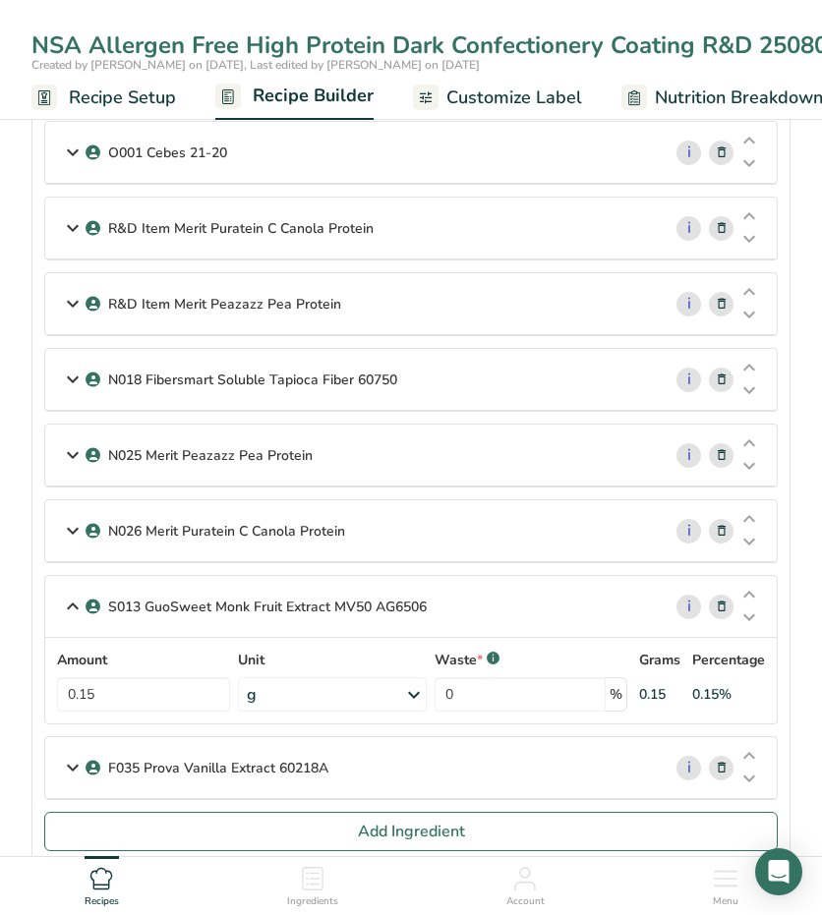
click at [67, 518] on icon at bounding box center [73, 530] width 24 height 35
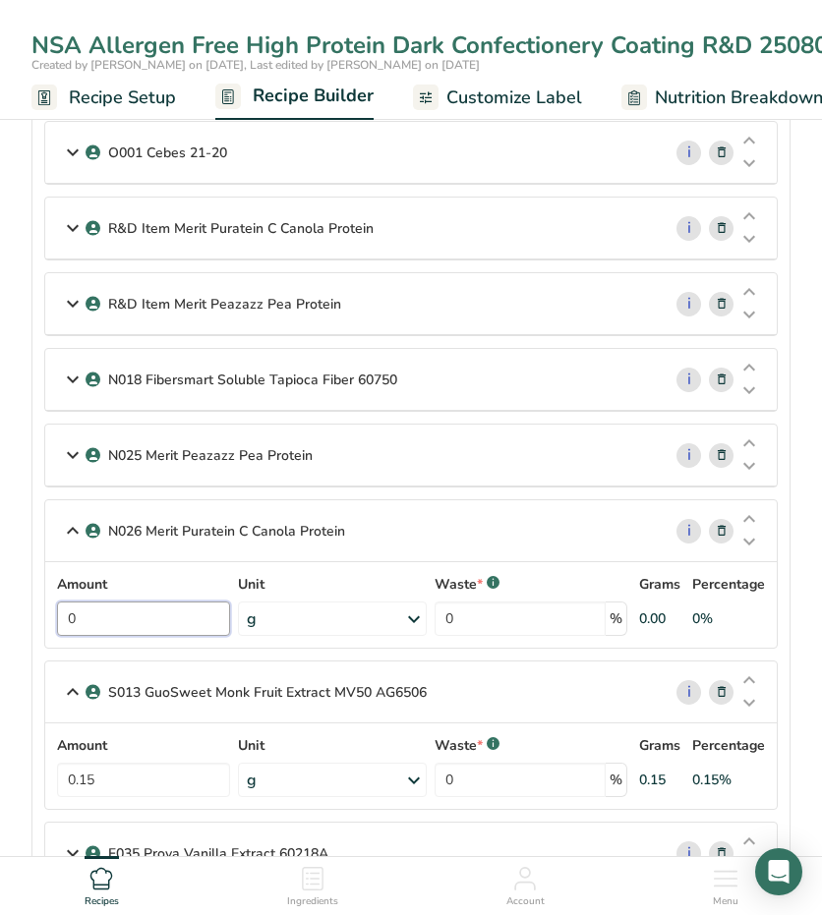
click at [92, 608] on input "0" at bounding box center [143, 619] width 173 height 34
type input "4.26"
click at [57, 453] on div "N025 Merit Peazazz Pea Protein" at bounding box center [353, 455] width 616 height 61
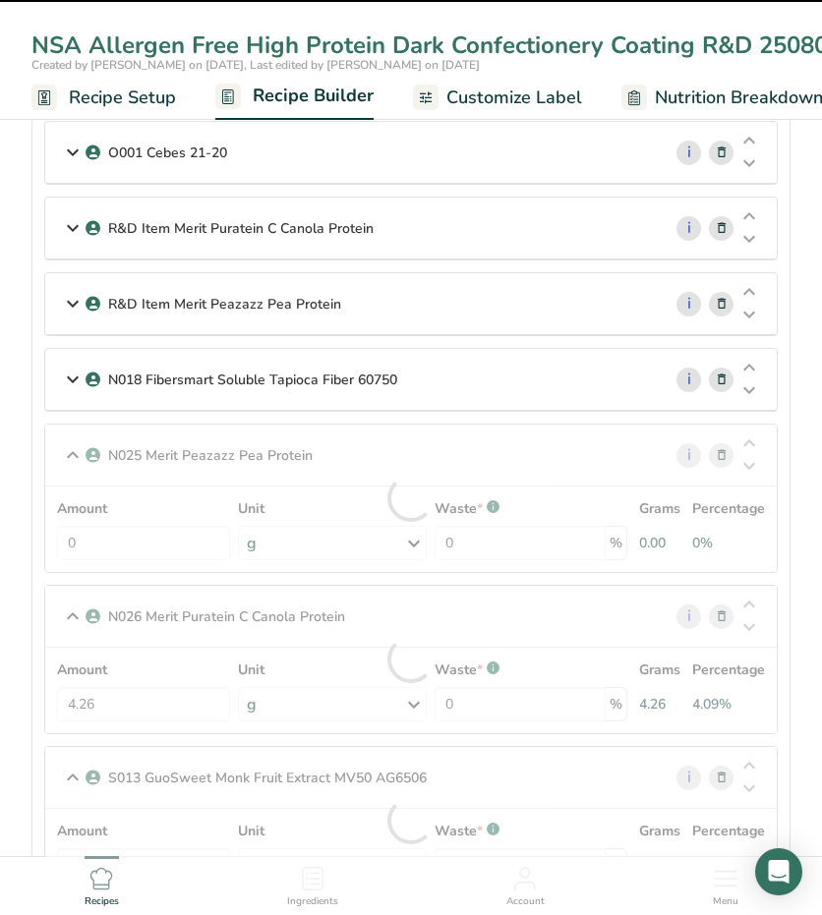
click at [98, 530] on div at bounding box center [411, 499] width 732 height 148
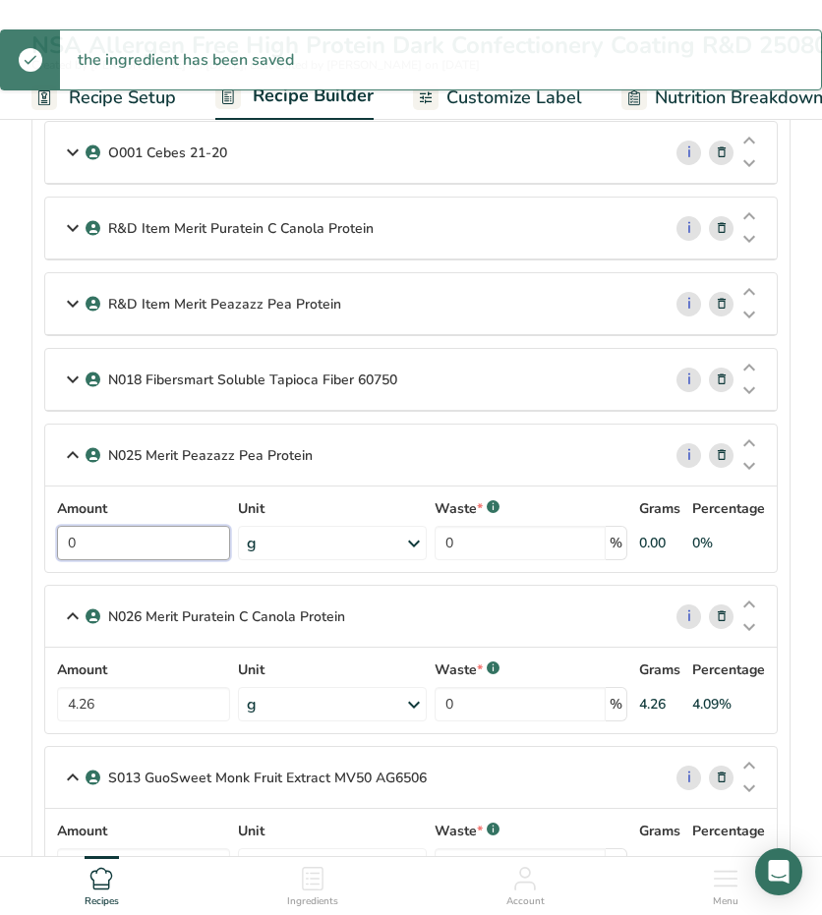
click at [98, 540] on input "0" at bounding box center [143, 543] width 173 height 34
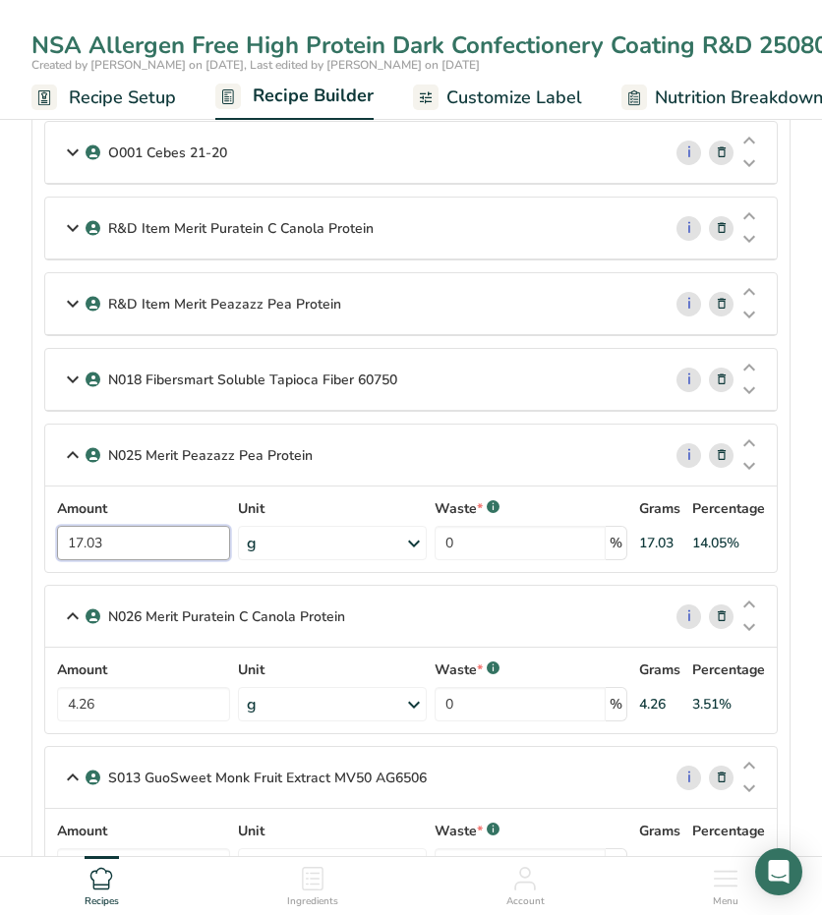
type input "17.03"
click at [68, 373] on icon at bounding box center [73, 379] width 24 height 35
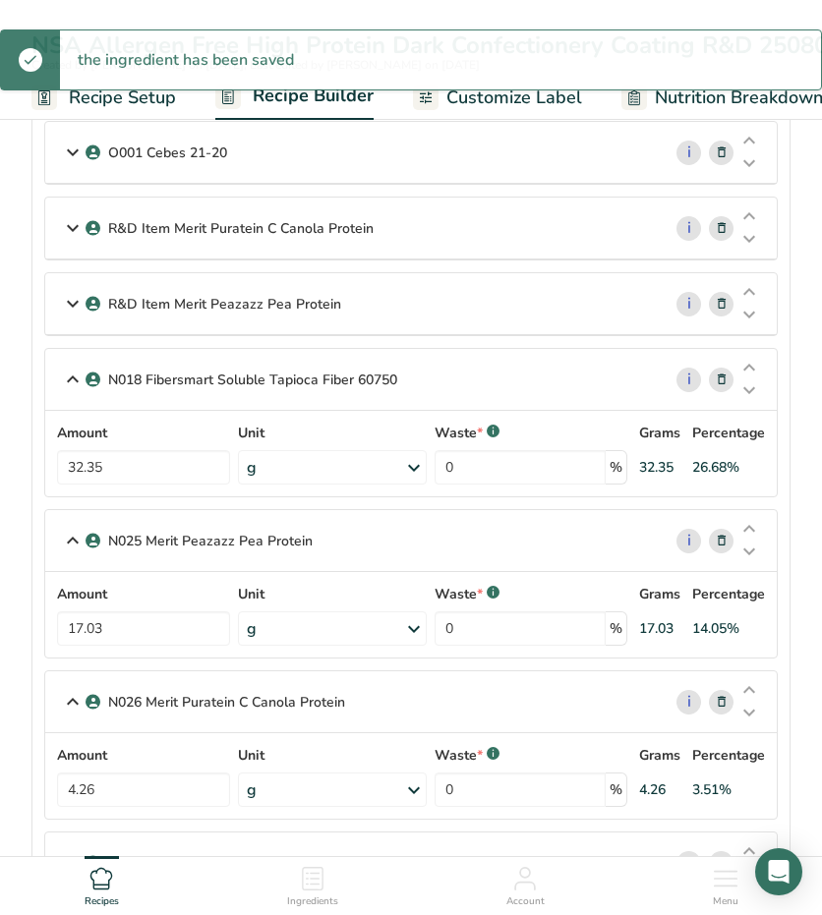
click at [727, 218] on icon at bounding box center [722, 228] width 14 height 21
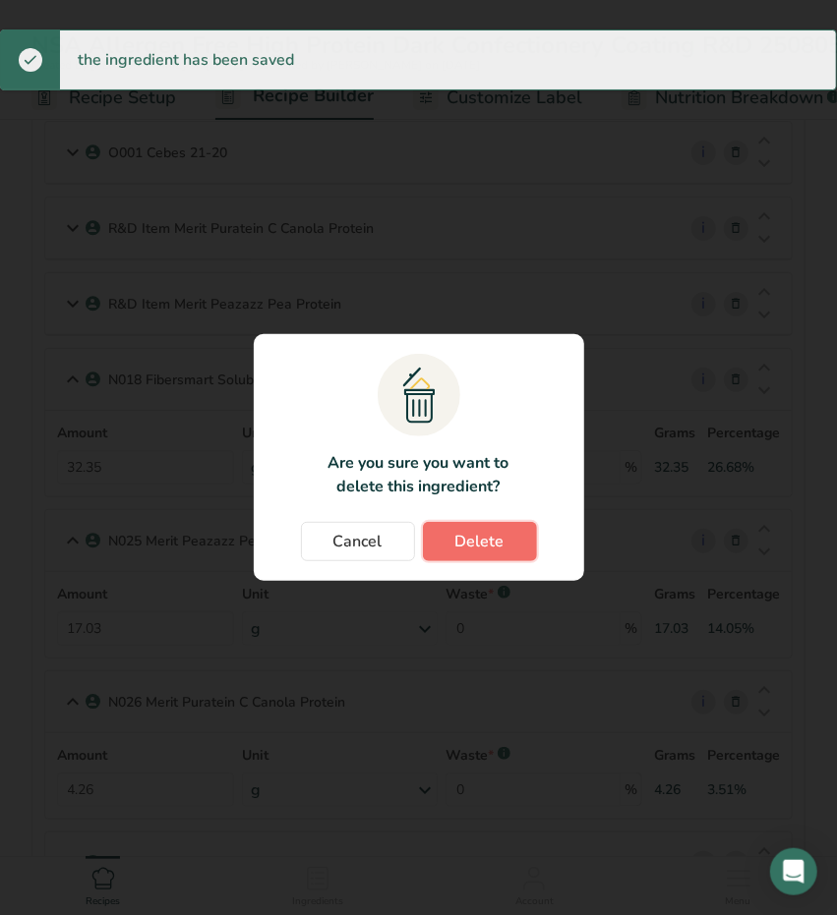
click at [486, 536] on span "Delete" at bounding box center [479, 542] width 49 height 24
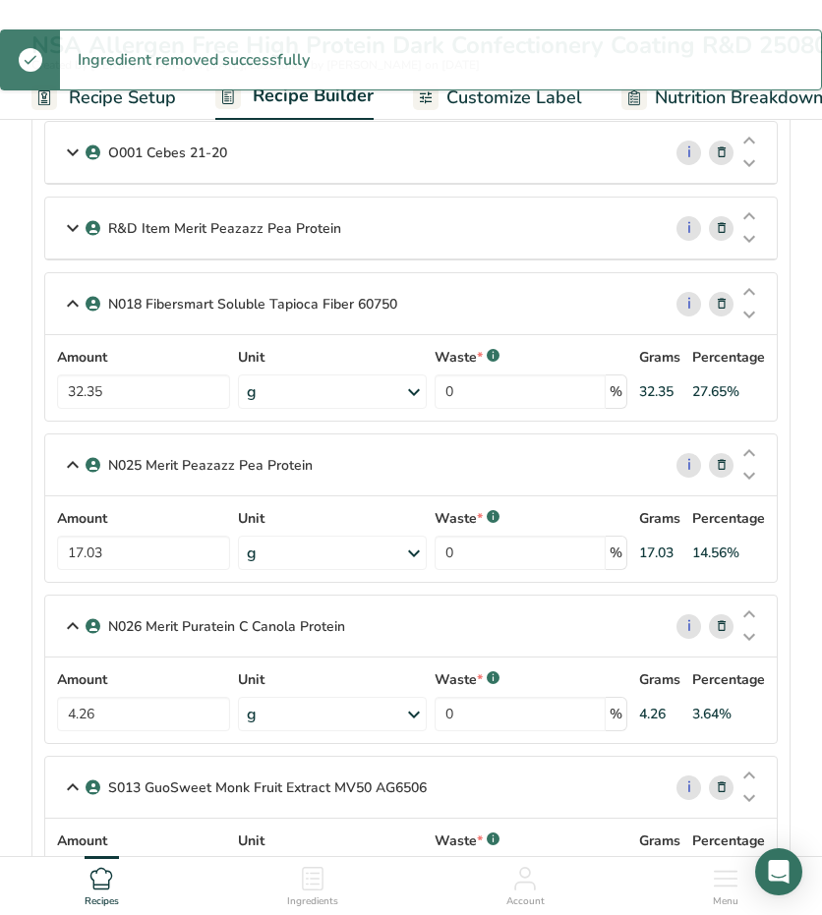
click at [727, 227] on icon at bounding box center [722, 228] width 14 height 21
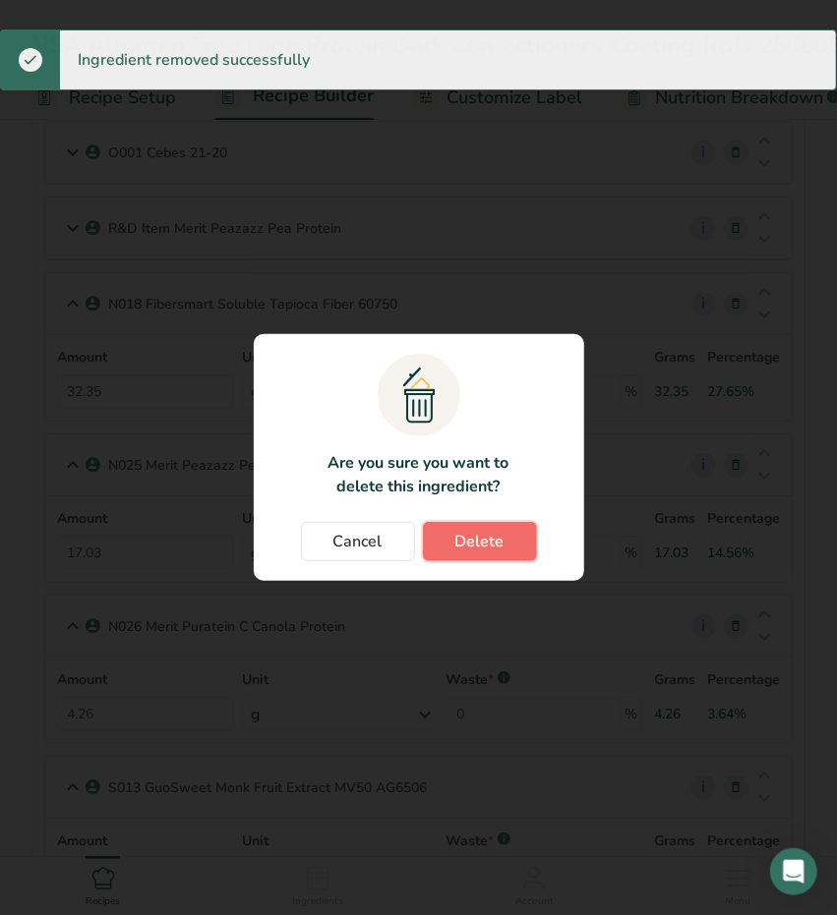
click at [459, 541] on span "Delete" at bounding box center [479, 542] width 49 height 24
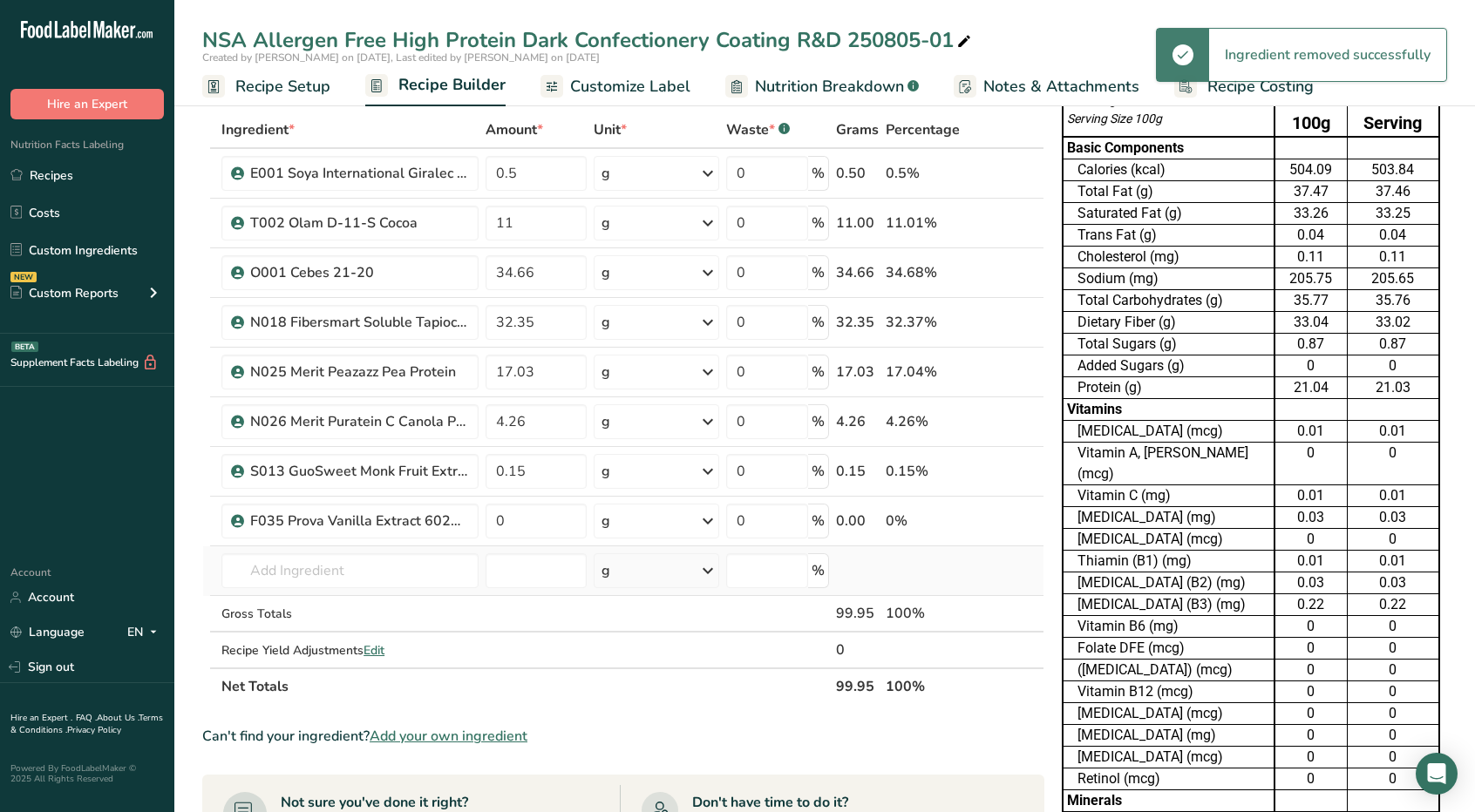
scroll to position [0, 0]
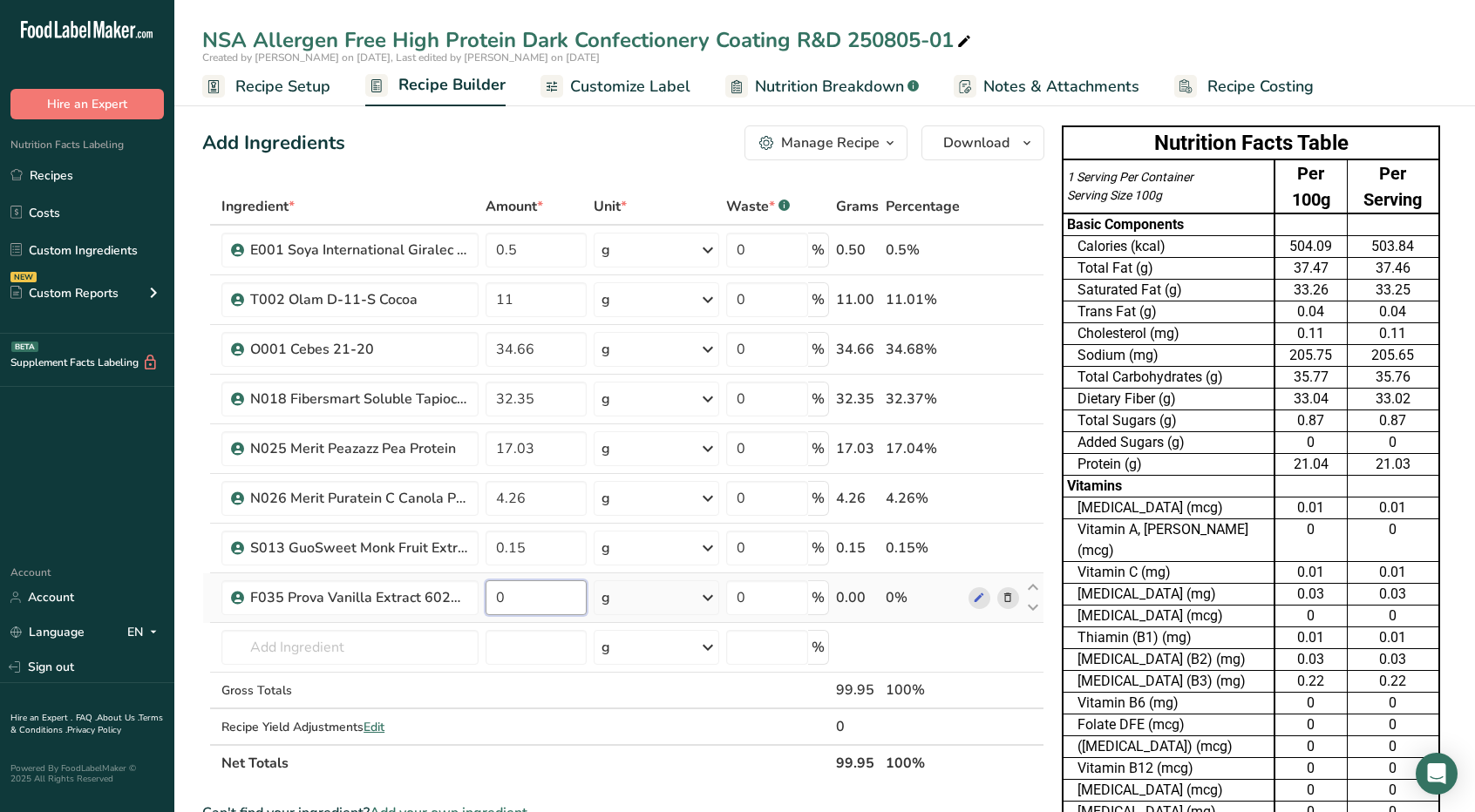
click at [514, 589] on input "0" at bounding box center [536, 597] width 101 height 35
click at [516, 597] on input "0" at bounding box center [536, 597] width 101 height 35
type input "0.05"
click at [691, 775] on div "Ingredient * Amount * Unit * Waste * .a-a{fill:#347362;}.b-a{fill:#fff;} Grams …" at bounding box center [623, 485] width 842 height 594
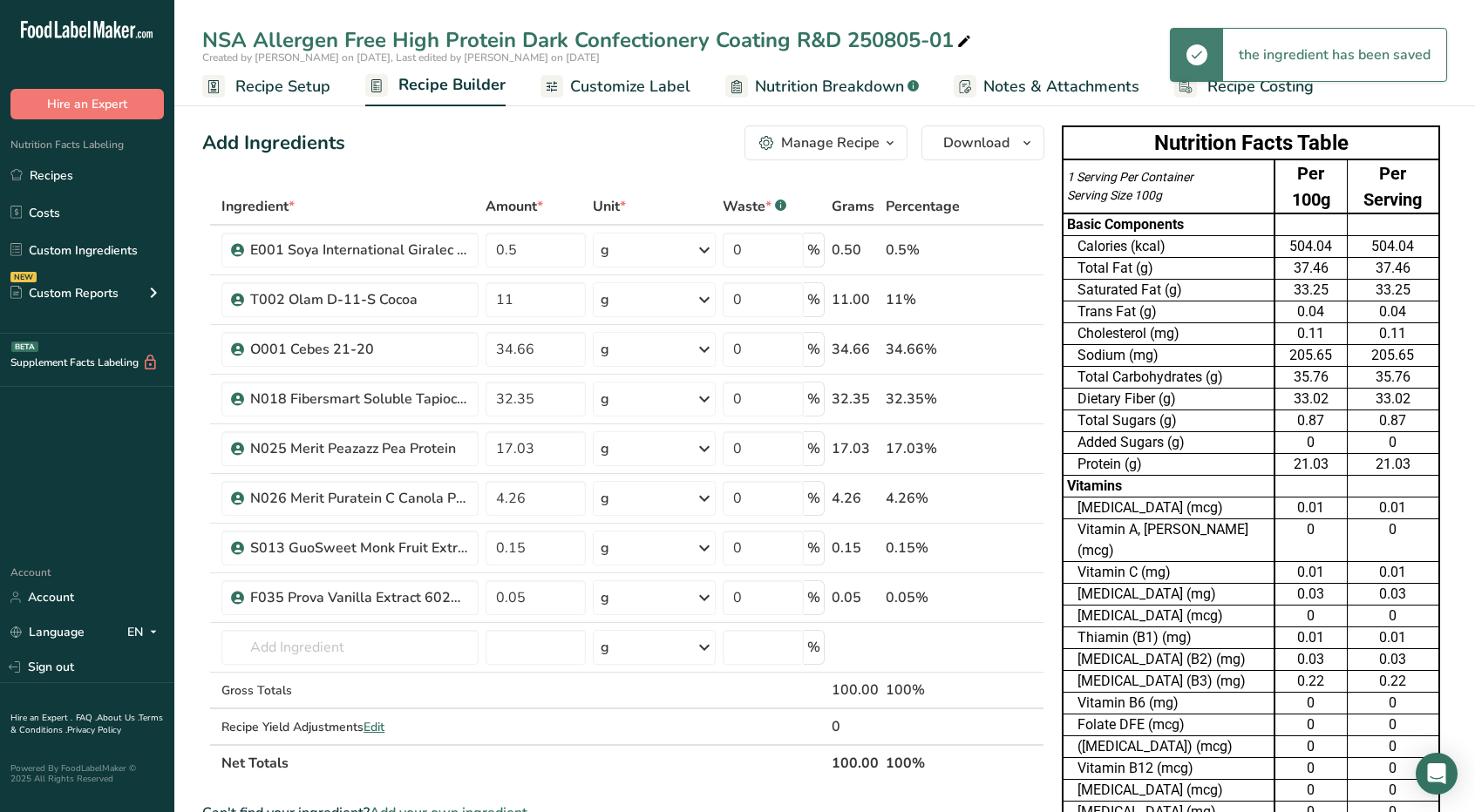
click at [666, 88] on span "Customize Label" at bounding box center [630, 87] width 121 height 24
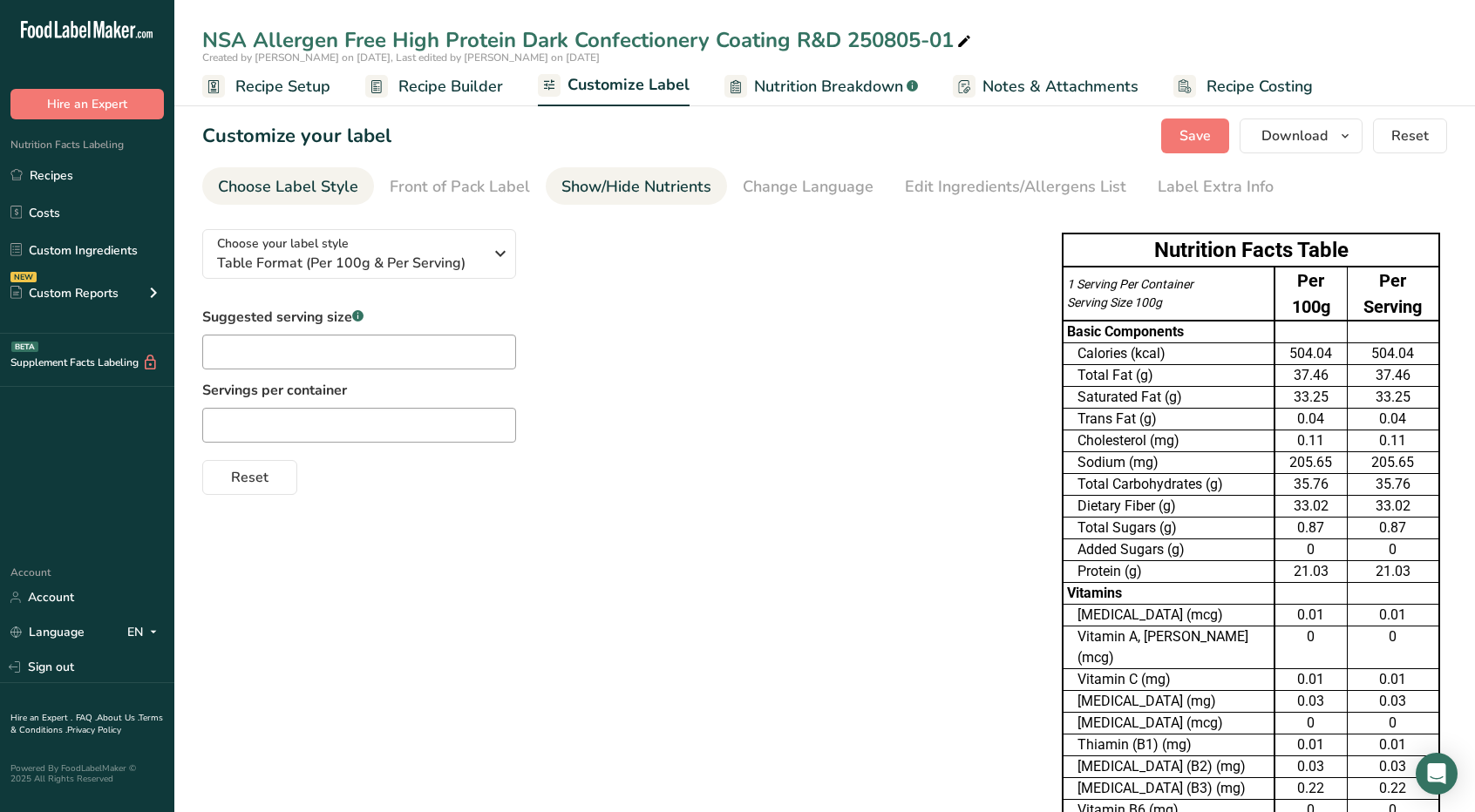
click at [595, 191] on div "Show/Hide Nutrients" at bounding box center [636, 187] width 150 height 24
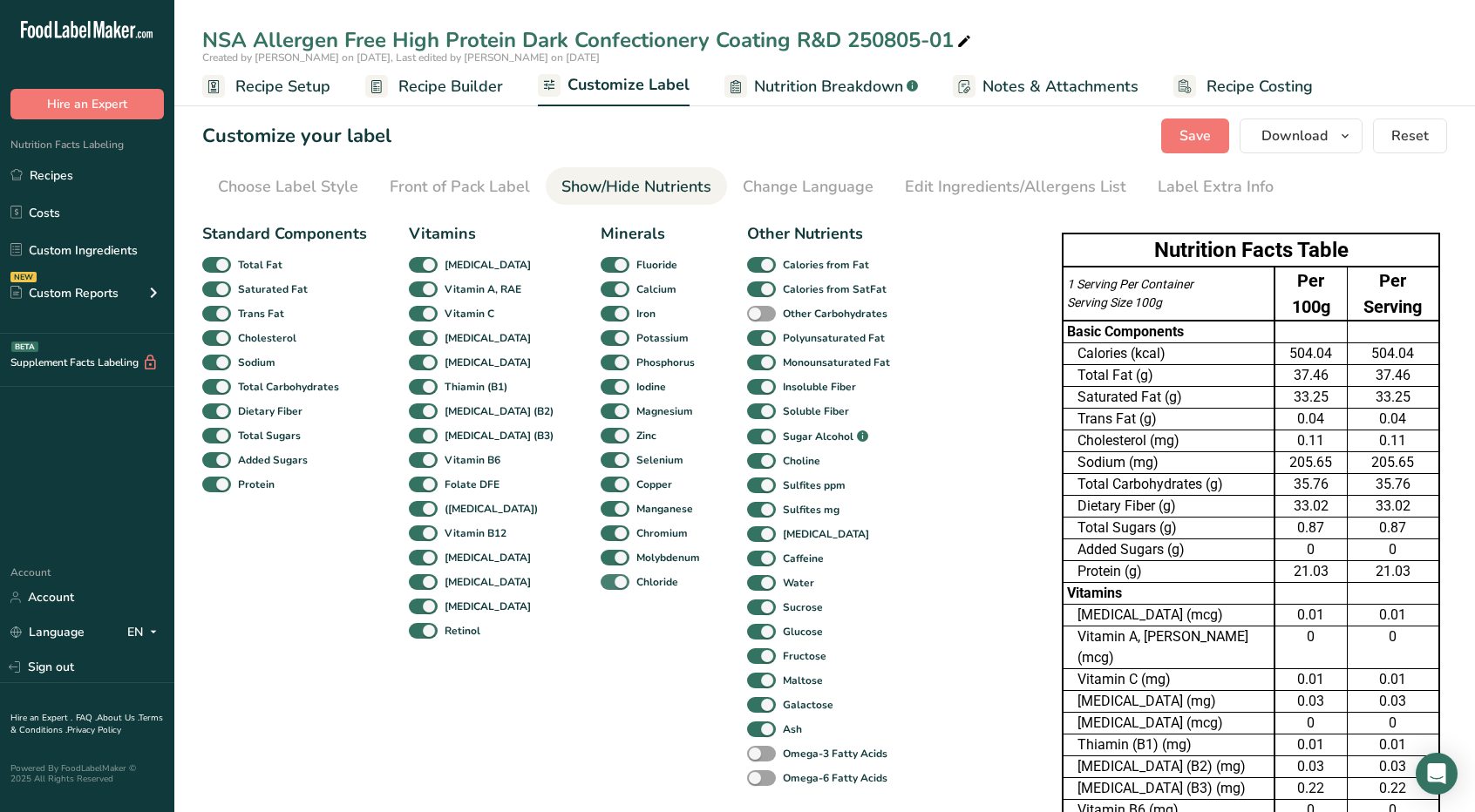
click at [601, 579] on span at bounding box center [615, 582] width 28 height 17
click at [601, 579] on input "Chloride" at bounding box center [606, 582] width 12 height 12
checkbox input "false"
click at [601, 550] on span at bounding box center [615, 558] width 28 height 17
click at [601, 551] on input "Molybdenum" at bounding box center [606, 557] width 12 height 12
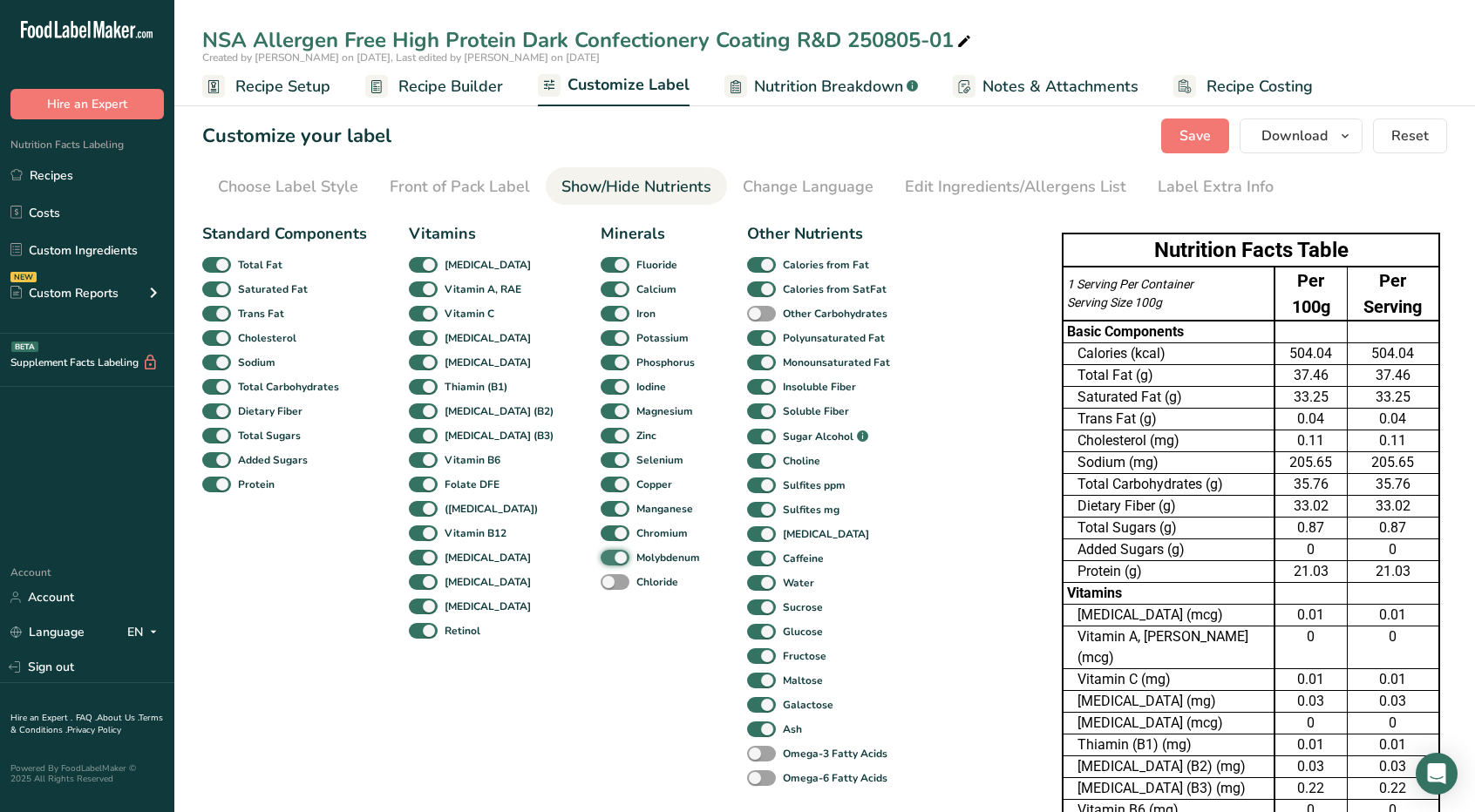
checkbox input "false"
click at [601, 527] on span at bounding box center [615, 534] width 28 height 17
click at [601, 527] on input "Chromium" at bounding box center [606, 533] width 12 height 12
checkbox input "false"
click at [601, 264] on span at bounding box center [615, 265] width 28 height 17
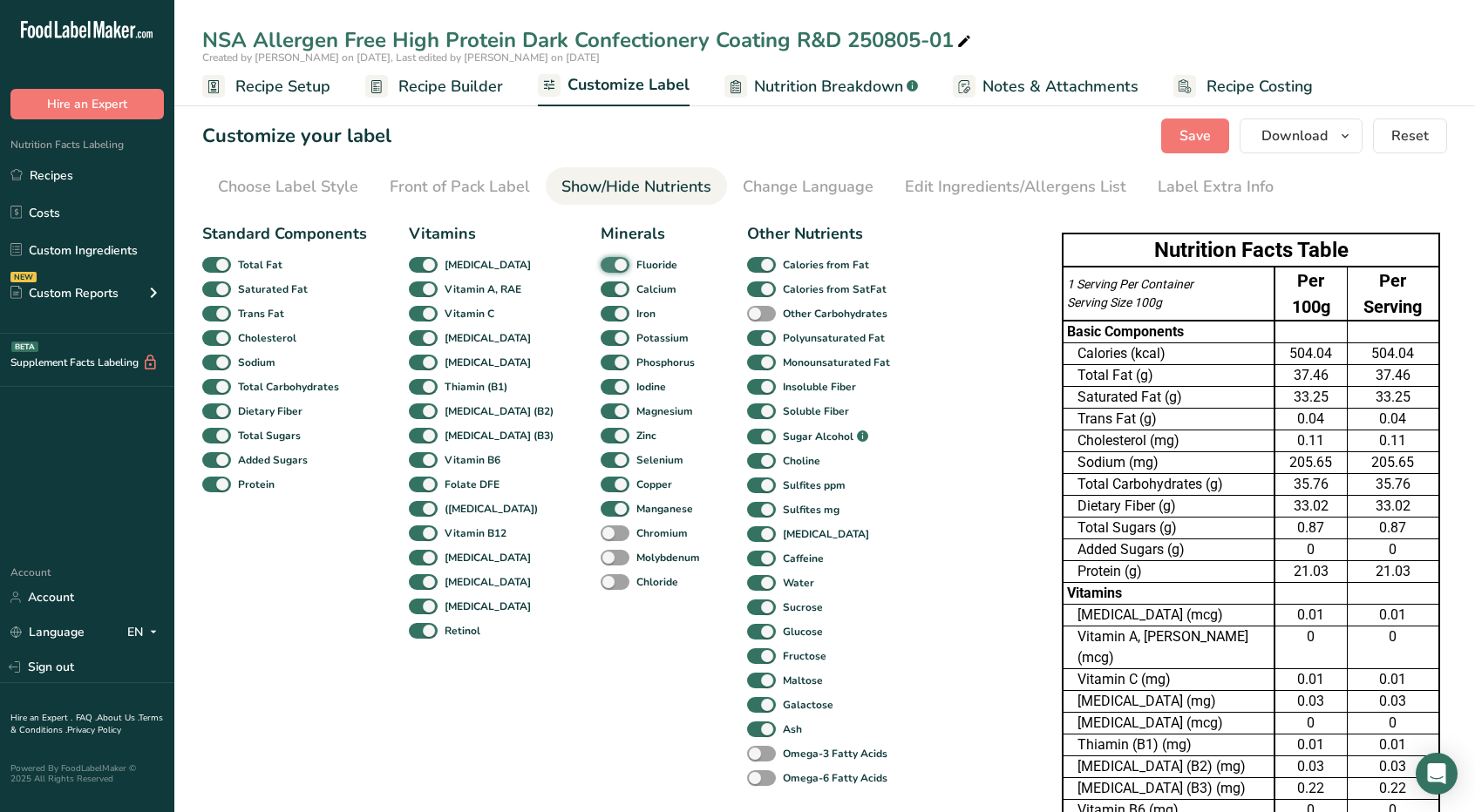
click at [601, 264] on input "Fluoride" at bounding box center [606, 264] width 12 height 12
checkbox input "false"
click at [747, 538] on span at bounding box center [761, 535] width 28 height 17
click at [747, 538] on input "[MEDICAL_DATA]" at bounding box center [753, 534] width 12 height 12
checkbox input "false"
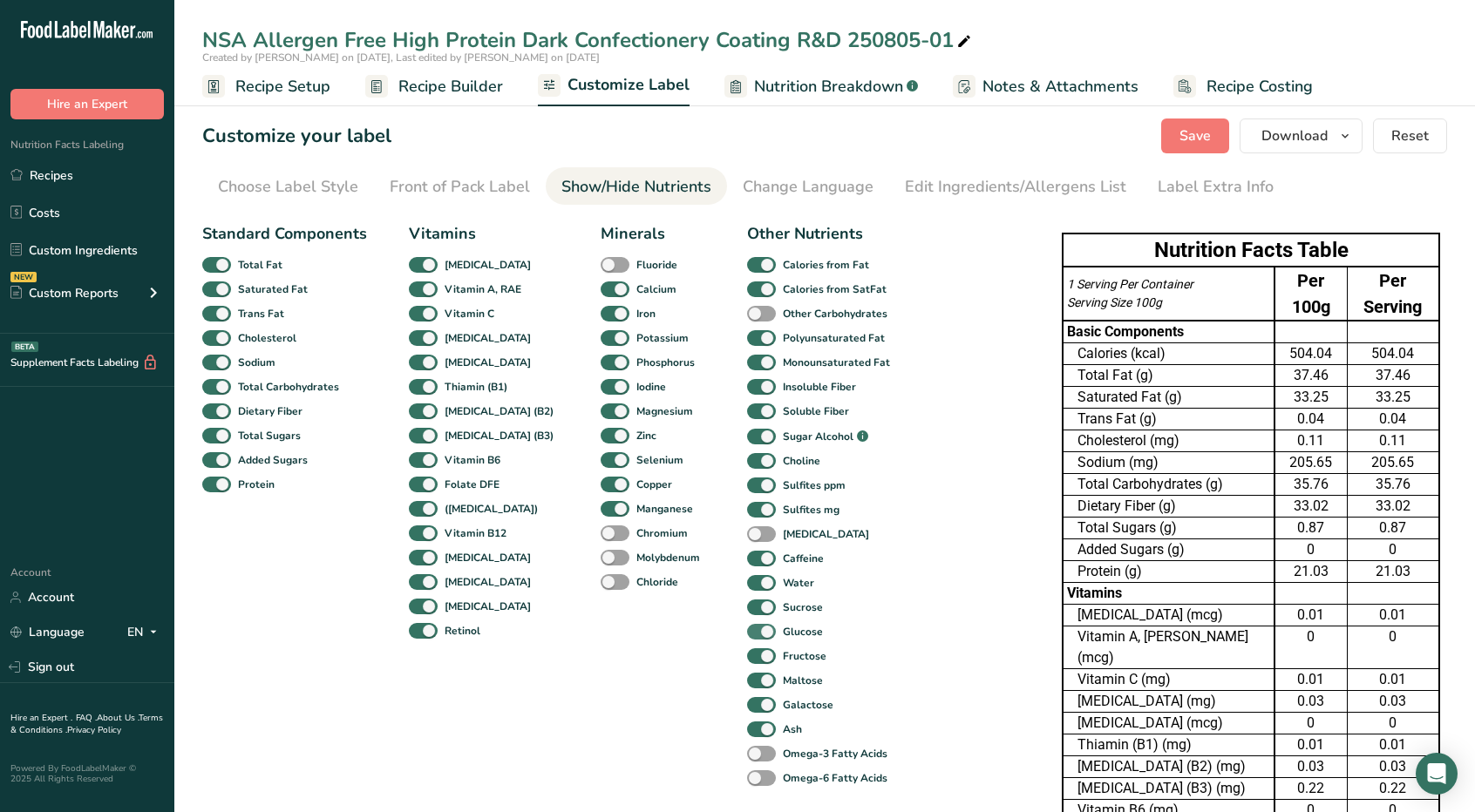
click at [747, 639] on span at bounding box center [761, 632] width 28 height 17
click at [747, 637] on input "Glucose" at bounding box center [753, 631] width 12 height 12
checkbox input "false"
drag, startPoint x: 729, startPoint y: 654, endPoint x: 726, endPoint y: 673, distance: 19.2
click at [747, 654] on span at bounding box center [761, 657] width 28 height 17
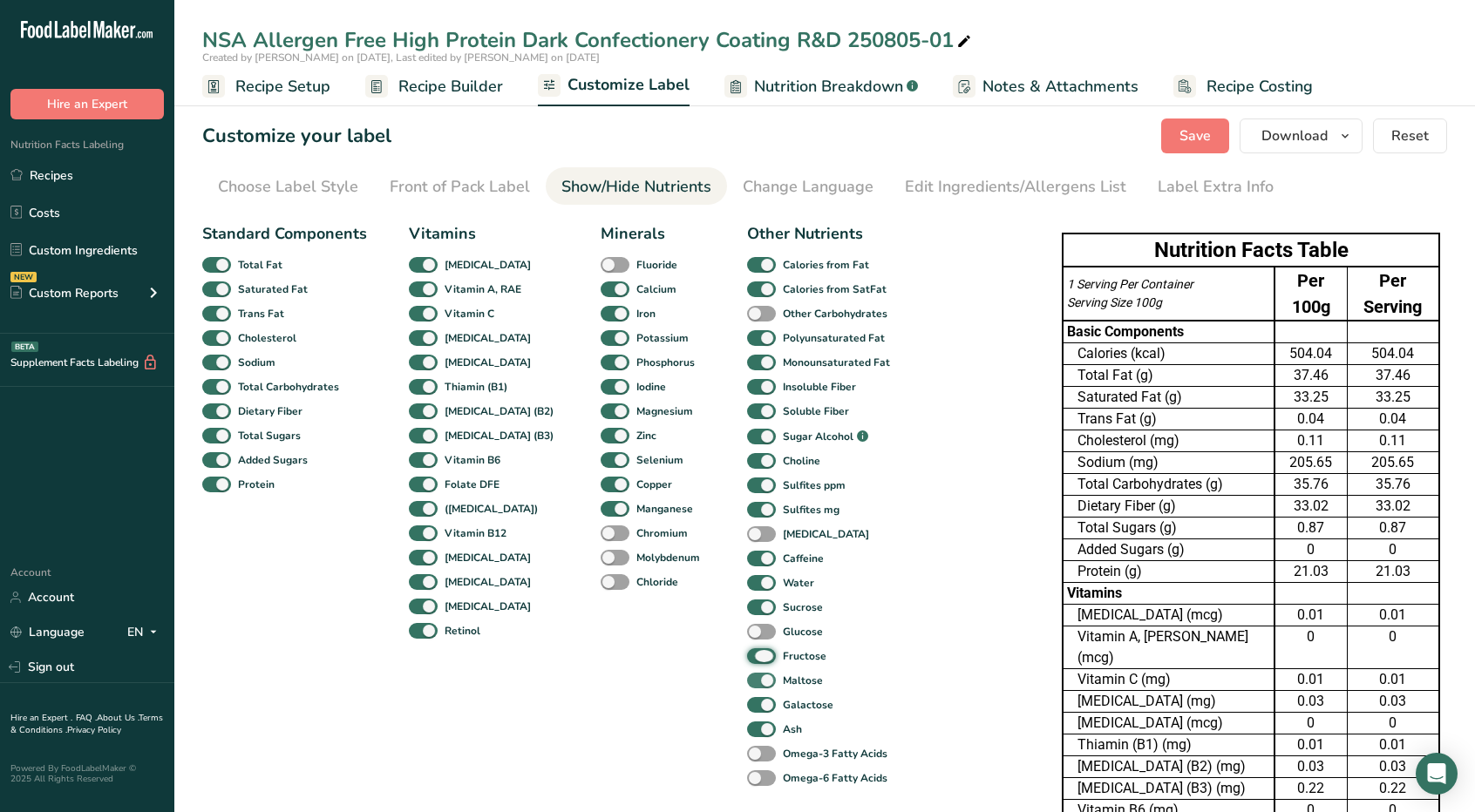
click at [747, 654] on input "Fructose" at bounding box center [753, 656] width 12 height 12
checkbox input "false"
click at [747, 677] on span at bounding box center [761, 681] width 28 height 17
click at [747, 677] on input "Maltose" at bounding box center [753, 680] width 12 height 12
checkbox input "false"
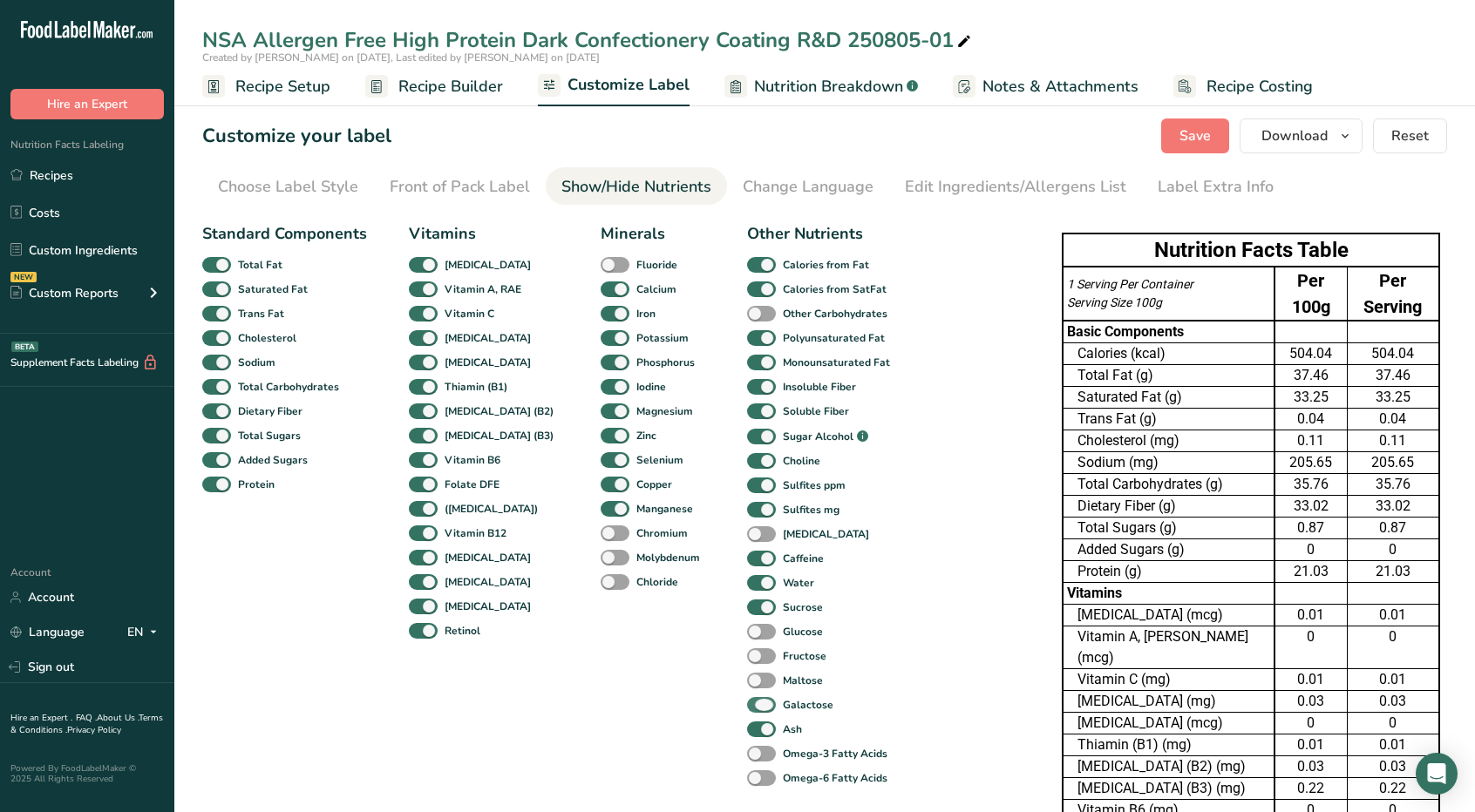
click at [747, 704] on span at bounding box center [761, 706] width 28 height 17
click at [747, 704] on input "Galactose" at bounding box center [753, 705] width 12 height 12
checkbox input "false"
click at [431, 630] on span at bounding box center [423, 631] width 28 height 17
click at [420, 630] on input "Retinol" at bounding box center [414, 630] width 12 height 12
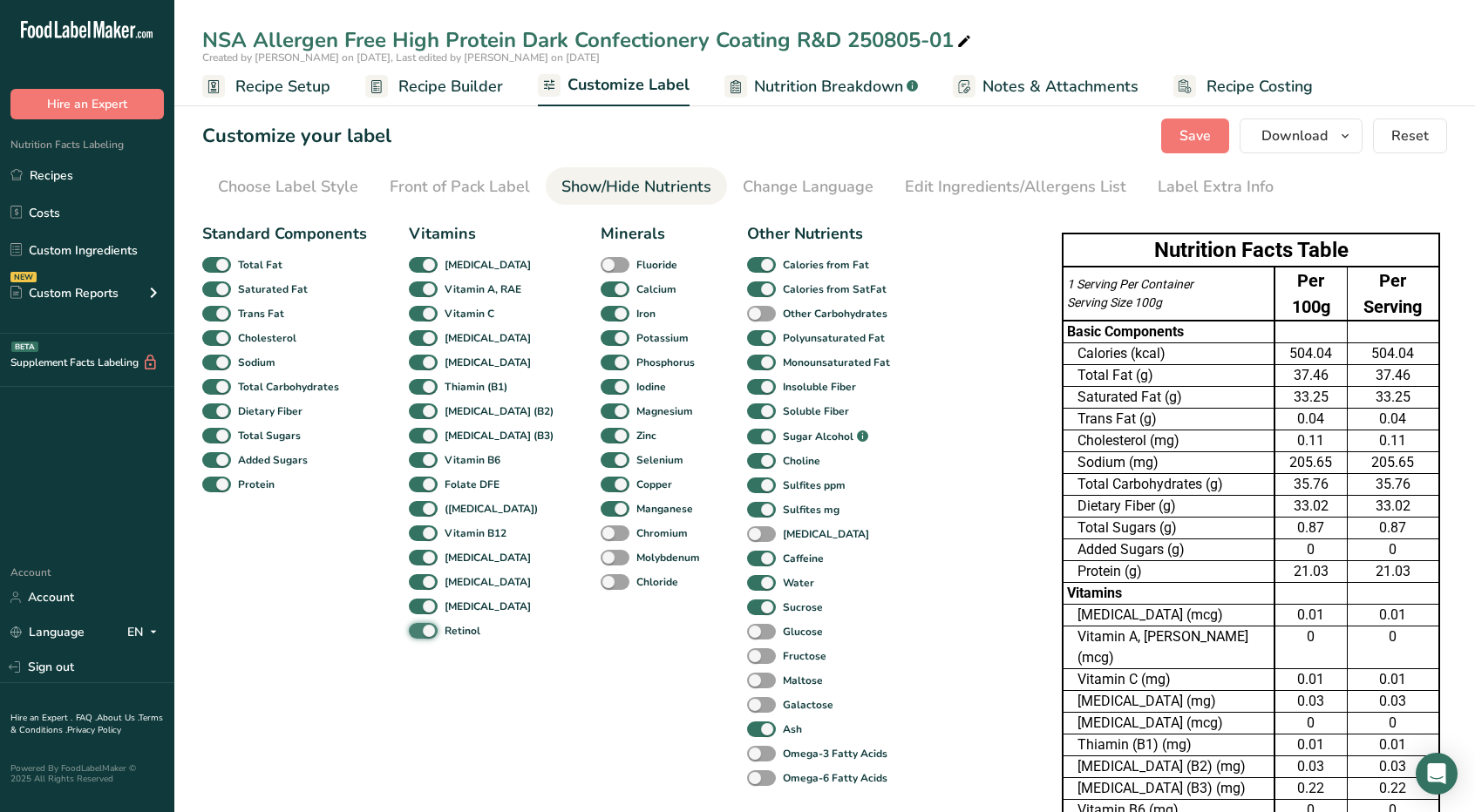
checkbox input "false"
click at [429, 594] on div "[MEDICAL_DATA]" at bounding box center [427, 582] width 37 height 25
click at [426, 584] on span at bounding box center [423, 582] width 28 height 17
click at [420, 584] on input "[MEDICAL_DATA]" at bounding box center [414, 582] width 12 height 12
checkbox input "false"
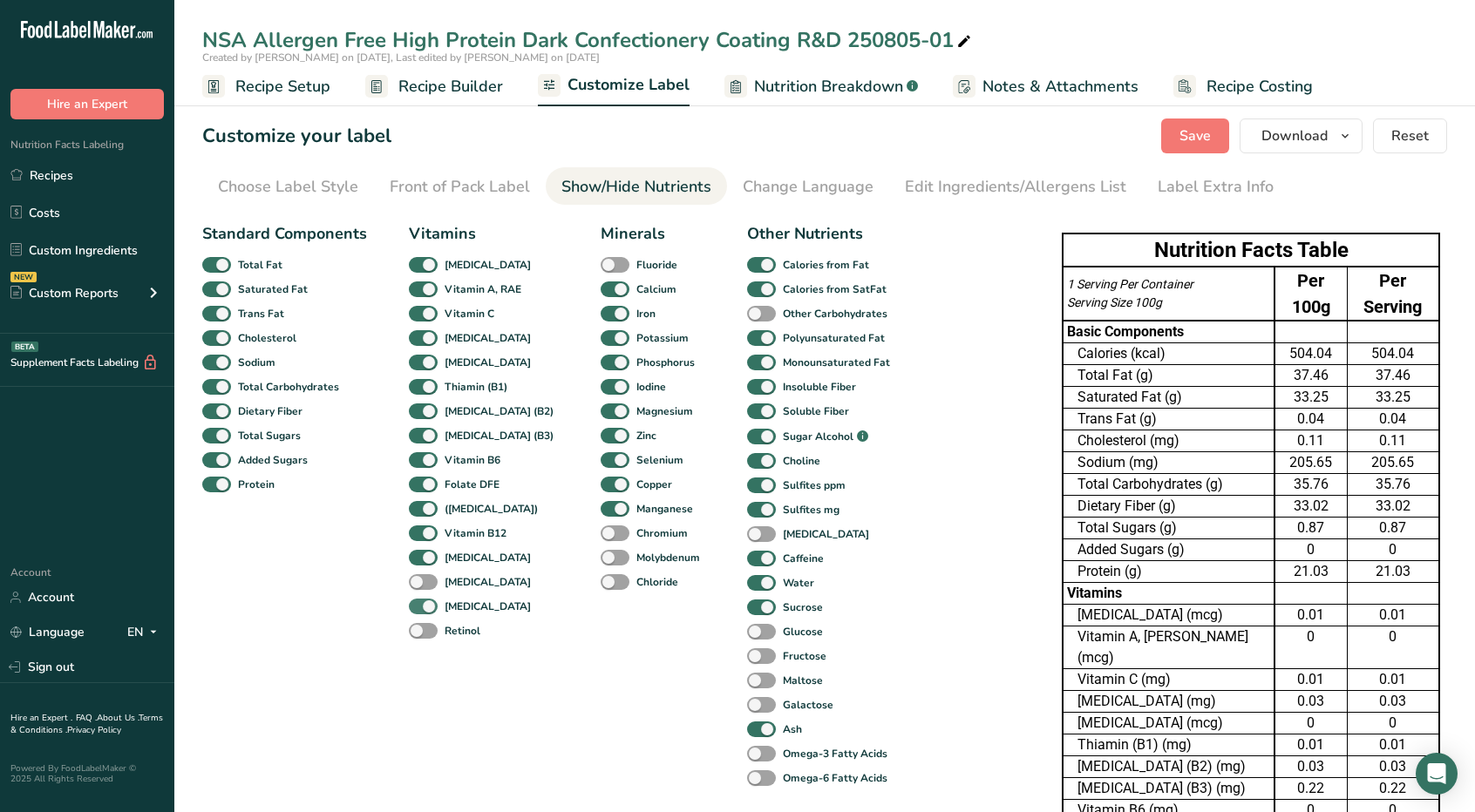
click at [425, 605] on span at bounding box center [423, 607] width 28 height 17
click at [420, 605] on input "[MEDICAL_DATA]" at bounding box center [414, 606] width 12 height 12
checkbox input "false"
click at [420, 549] on div "[MEDICAL_DATA]" at bounding box center [427, 558] width 37 height 25
click at [429, 551] on span at bounding box center [423, 558] width 28 height 17
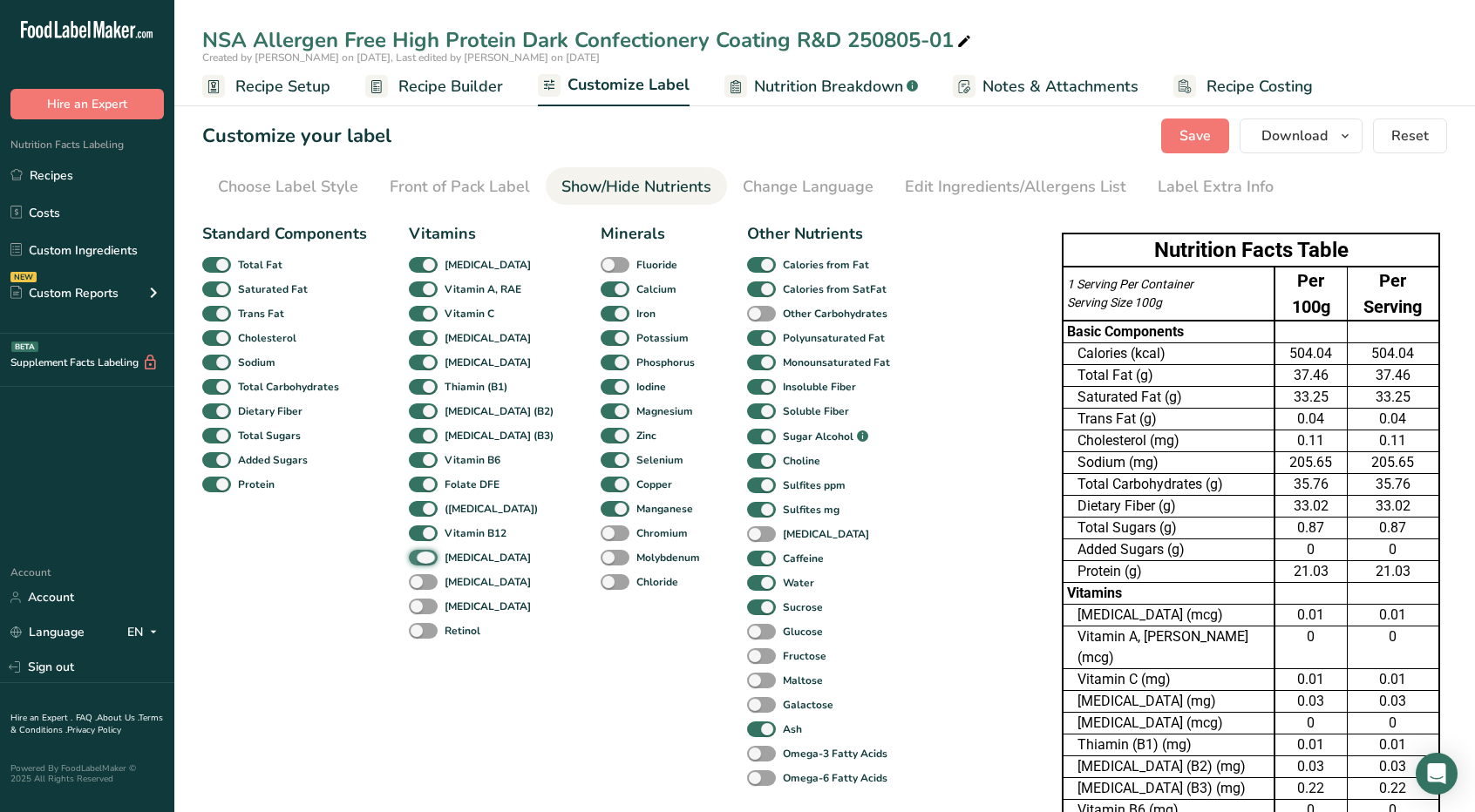
click at [420, 551] on input "[MEDICAL_DATA]" at bounding box center [414, 557] width 12 height 12
checkbox input "false"
click at [1349, 133] on icon "button" at bounding box center [1345, 137] width 14 height 22
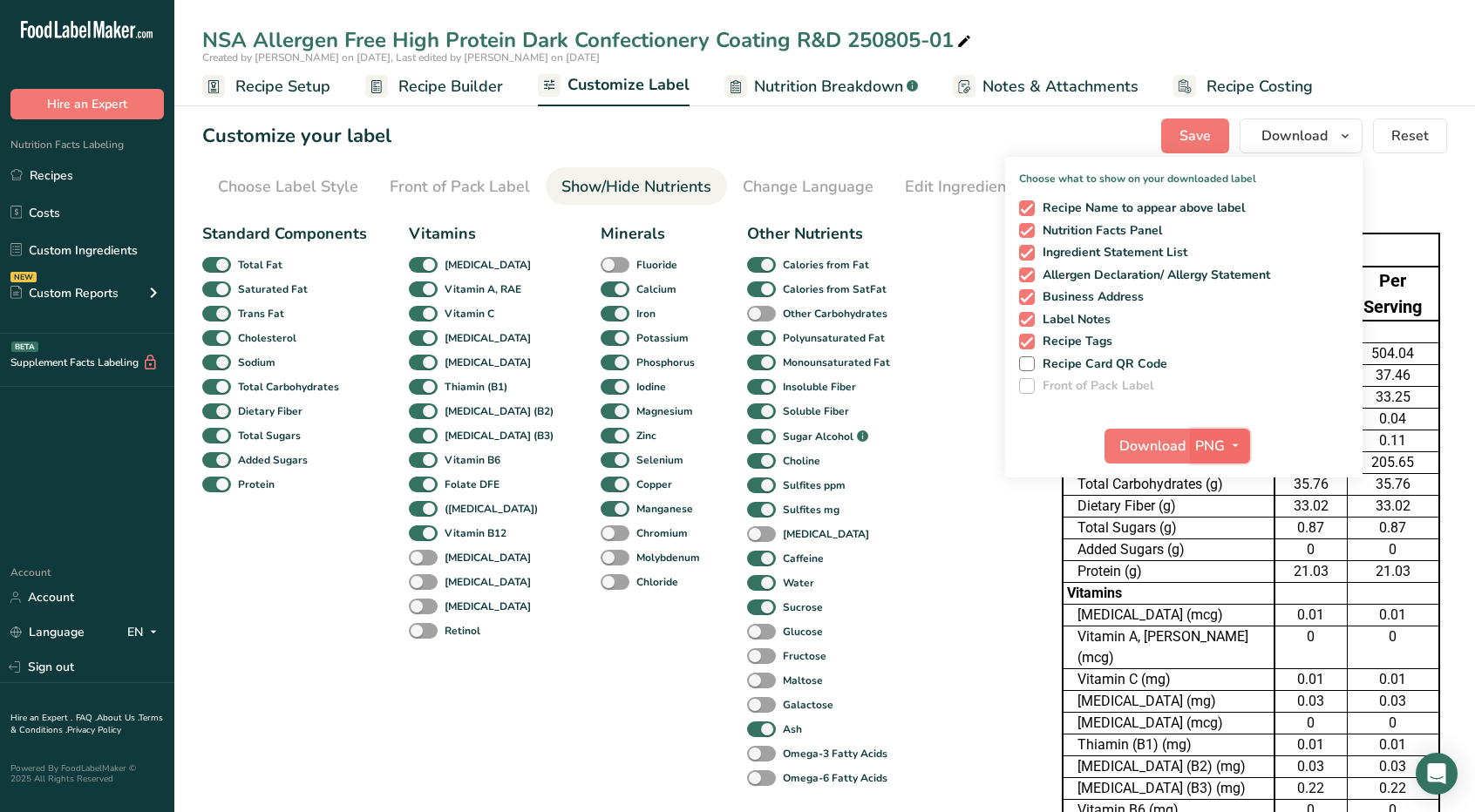
click at [1239, 446] on icon "button" at bounding box center [1236, 446] width 14 height 22
click at [1237, 599] on link "XLSX" at bounding box center [1221, 597] width 56 height 28
checkbox input "false"
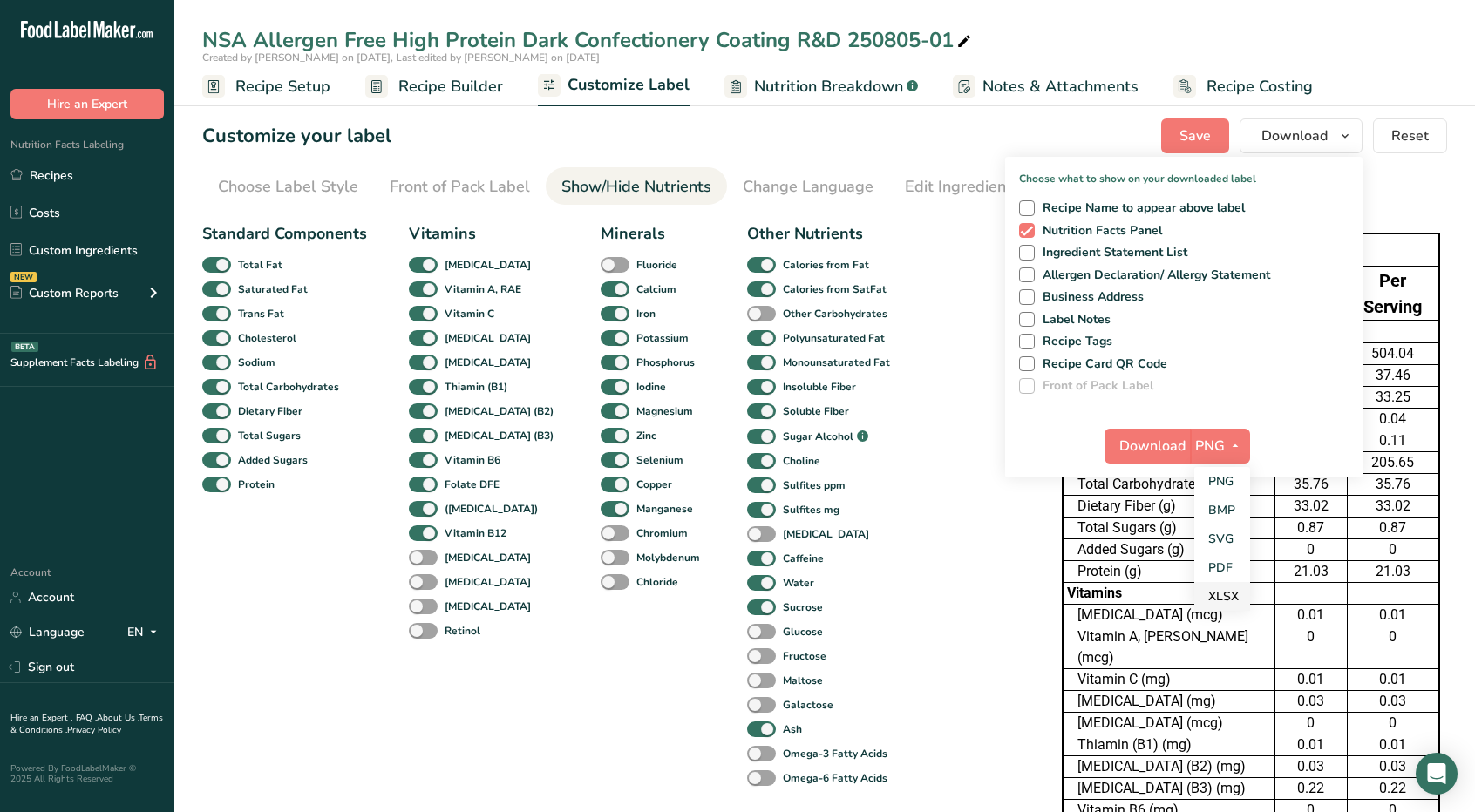
checkbox input "false"
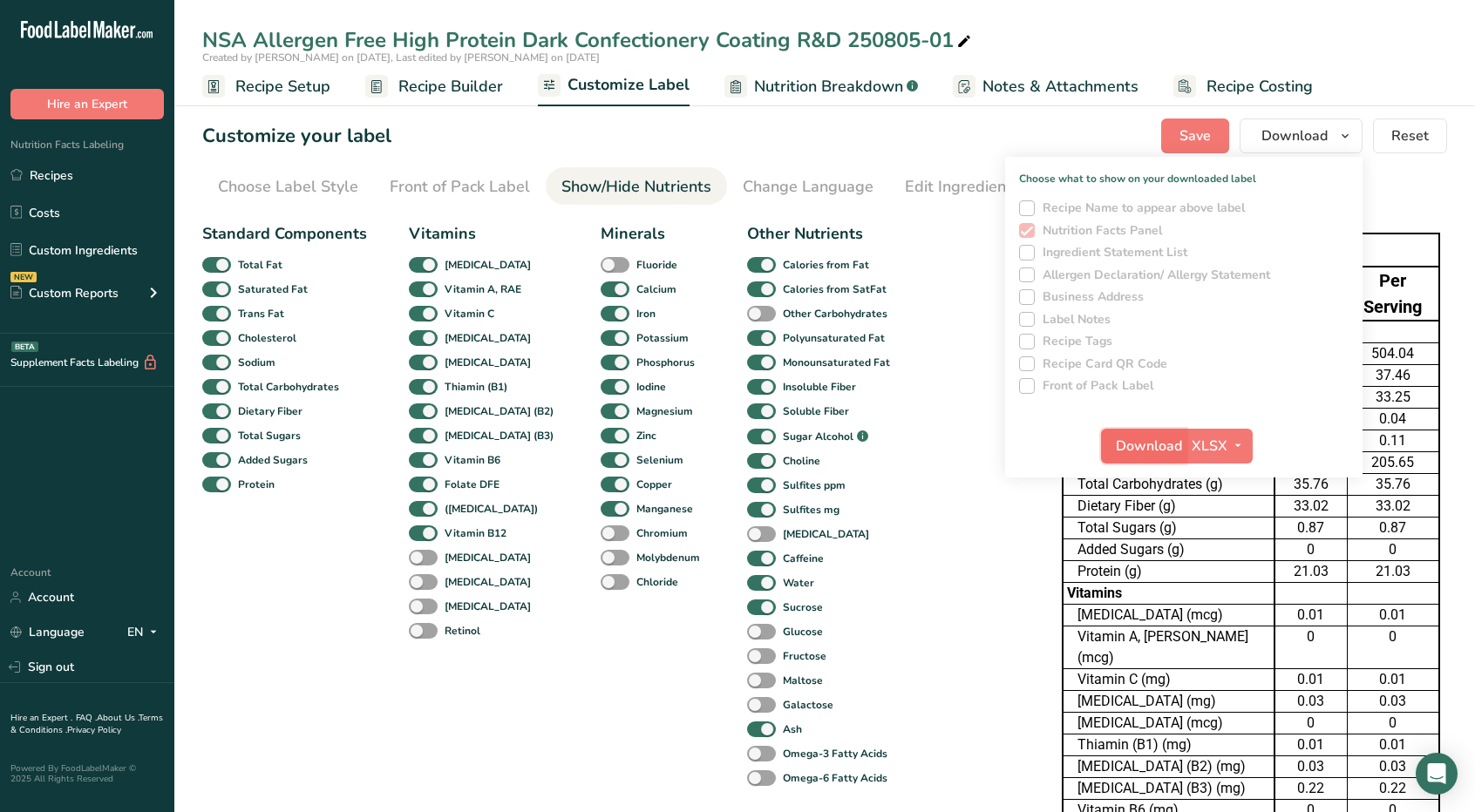
click at [1157, 451] on span "Download" at bounding box center [1149, 447] width 66 height 21
